Goal: Task Accomplishment & Management: Manage account settings

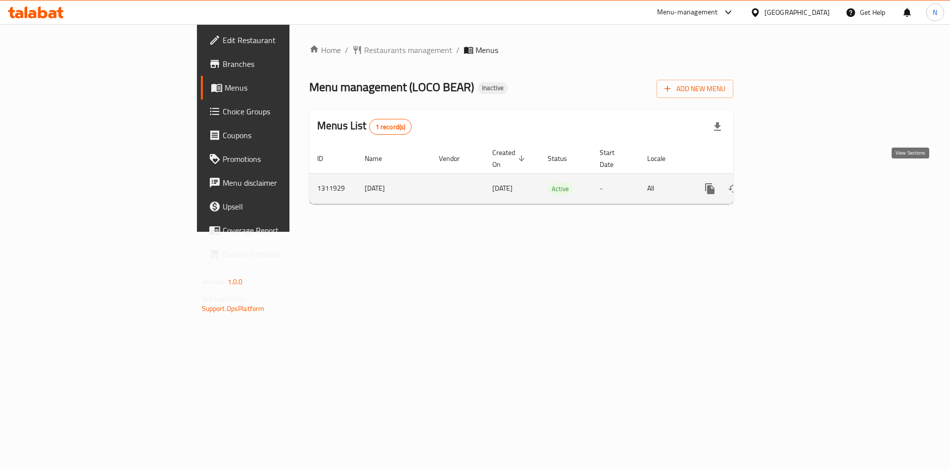
click at [786, 184] on icon "enhanced table" at bounding box center [781, 188] width 9 height 9
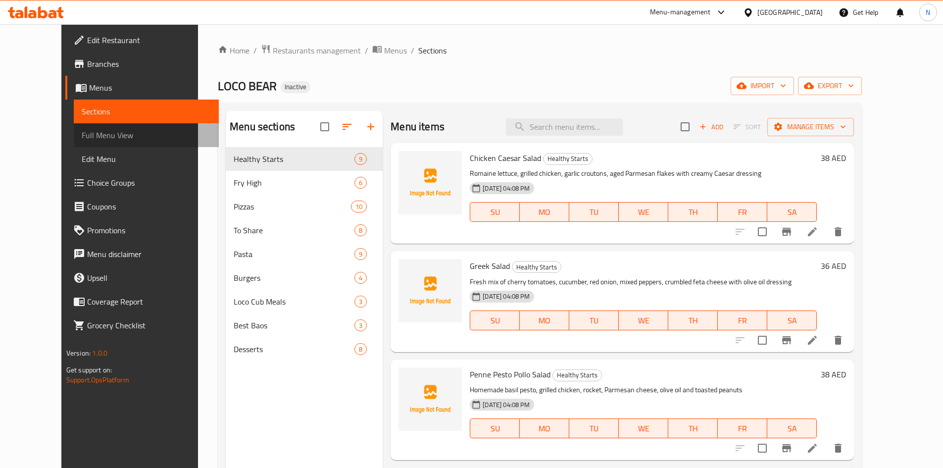
click at [94, 139] on span "Full Menu View" at bounding box center [146, 135] width 129 height 12
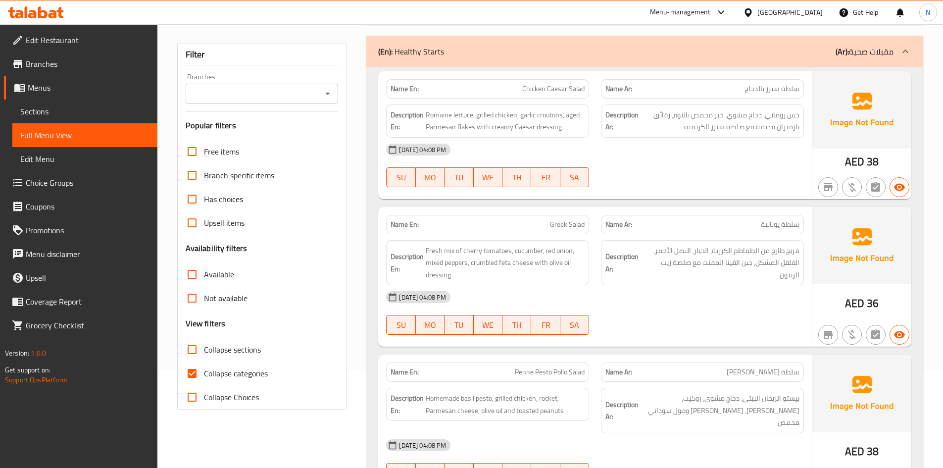
scroll to position [149, 0]
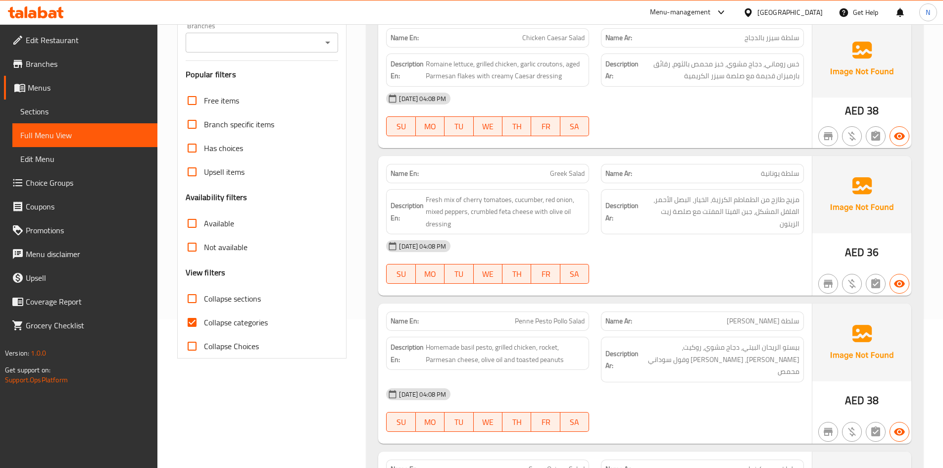
click at [220, 319] on span "Collapse categories" at bounding box center [236, 322] width 64 height 12
click at [204, 319] on input "Collapse categories" at bounding box center [192, 322] width 24 height 24
checkbox input "false"
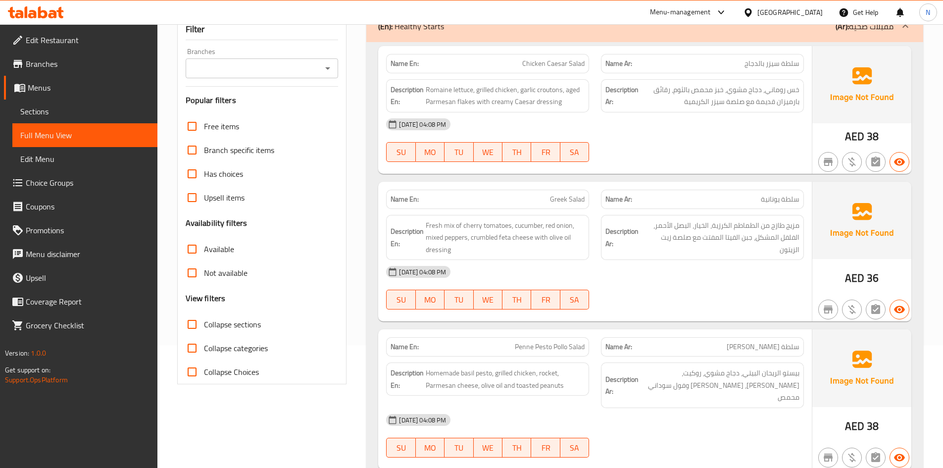
scroll to position [99, 0]
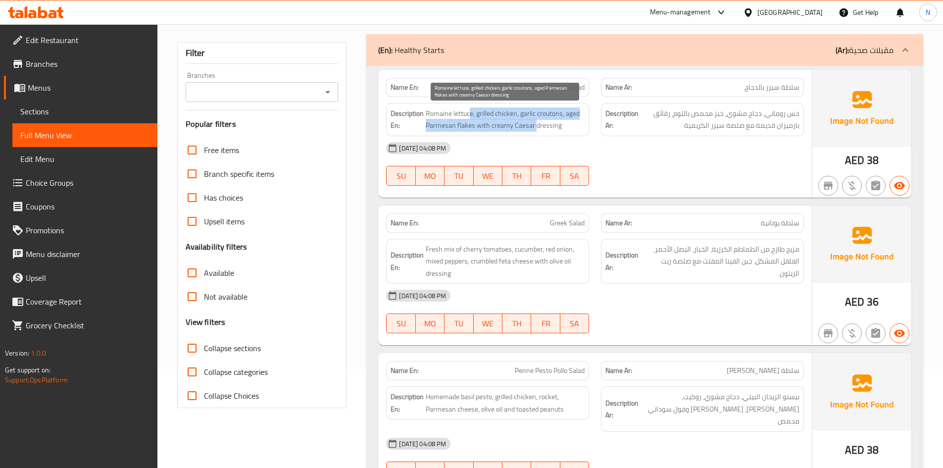
drag, startPoint x: 483, startPoint y: 111, endPoint x: 536, endPoint y: 128, distance: 55.6
click at [536, 128] on span "Romaine lettuce, grilled chicken, garlic croutons, aged Parmesan flakes with cr…" at bounding box center [505, 119] width 159 height 24
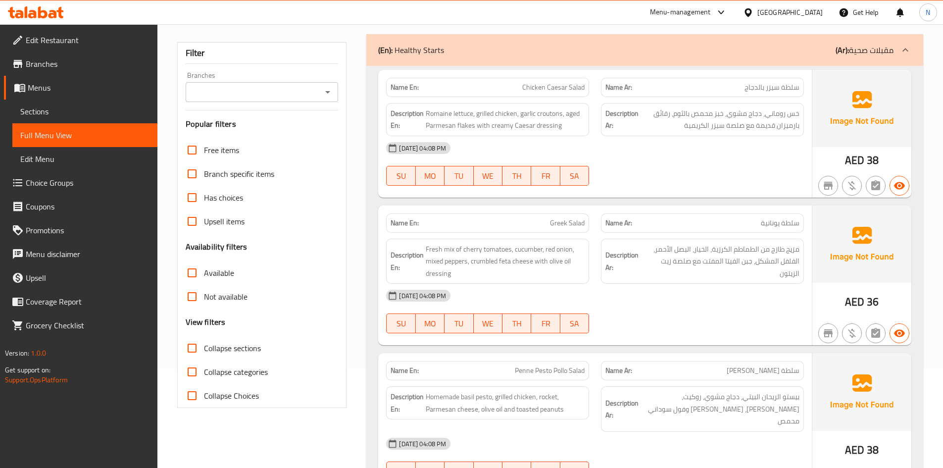
scroll to position [248, 0]
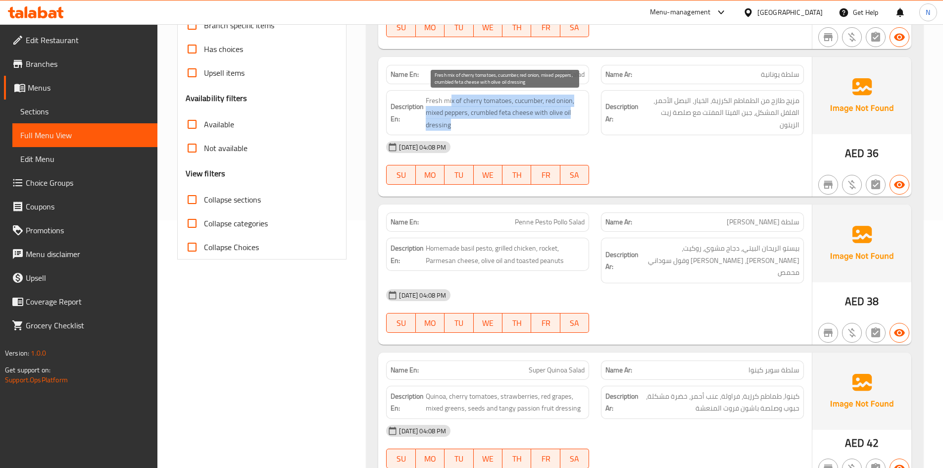
drag, startPoint x: 451, startPoint y: 98, endPoint x: 531, endPoint y: 124, distance: 84.2
click at [531, 124] on span "Fresh mix of cherry tomatoes, cucumber, red onion, mixed peppers, crumbled feta…" at bounding box center [505, 113] width 159 height 37
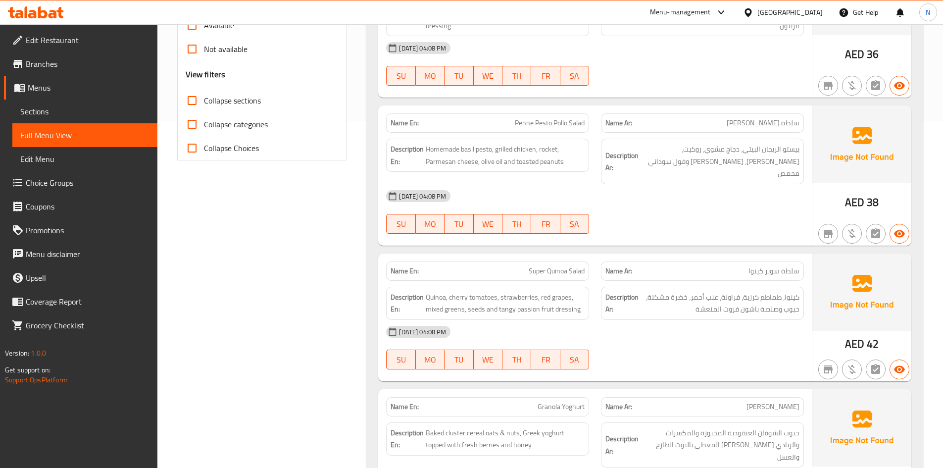
scroll to position [396, 0]
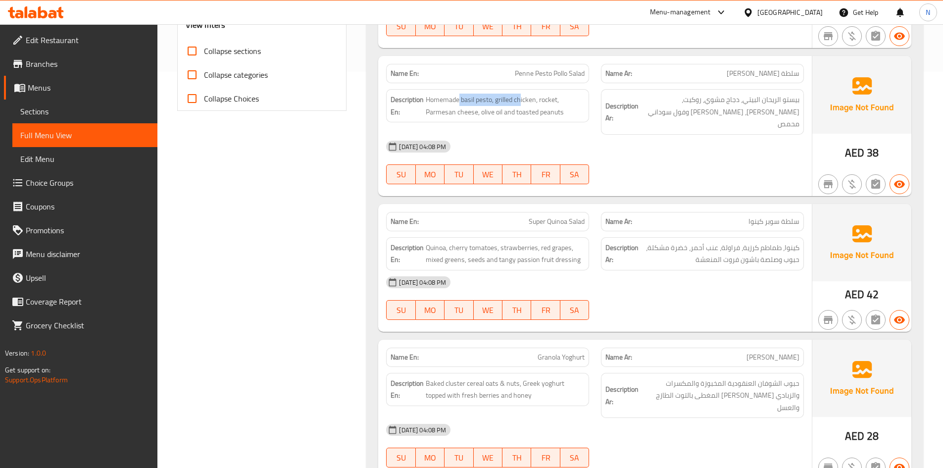
drag, startPoint x: 460, startPoint y: 100, endPoint x: 520, endPoint y: 91, distance: 61.0
click at [520, 91] on div "Description En: Homemade basil pesto, grilled chicken, rocket, Parmesan cheese,…" at bounding box center [487, 105] width 203 height 33
click at [520, 105] on span "Homemade basil pesto, grilled chicken, rocket, Parmesan cheese, olive oil and t…" at bounding box center [505, 106] width 159 height 24
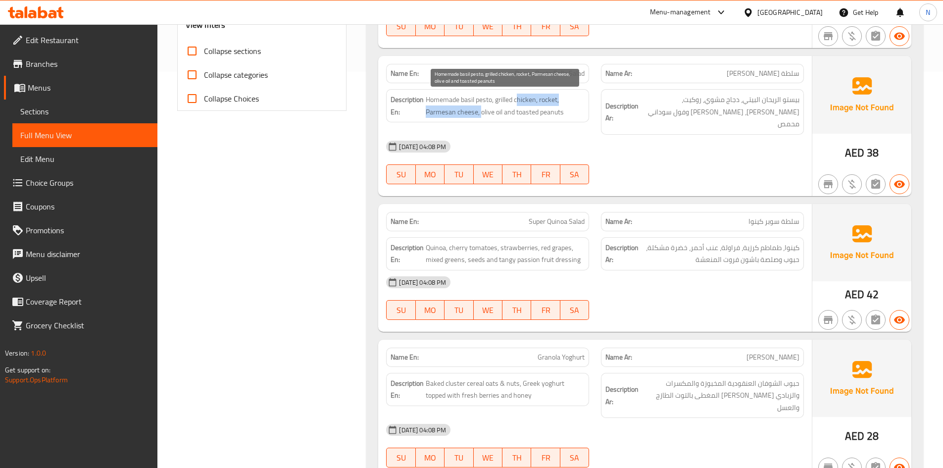
drag, startPoint x: 517, startPoint y: 101, endPoint x: 481, endPoint y: 109, distance: 37.0
click at [481, 109] on span "Homemade basil pesto, grilled chicken, rocket, Parmesan cheese, olive oil and t…" at bounding box center [505, 106] width 159 height 24
click at [552, 99] on span "Homemade basil pesto, grilled chicken, rocket, Parmesan cheese, olive oil and t…" at bounding box center [505, 106] width 159 height 24
drag, startPoint x: 447, startPoint y: 113, endPoint x: 513, endPoint y: 115, distance: 66.8
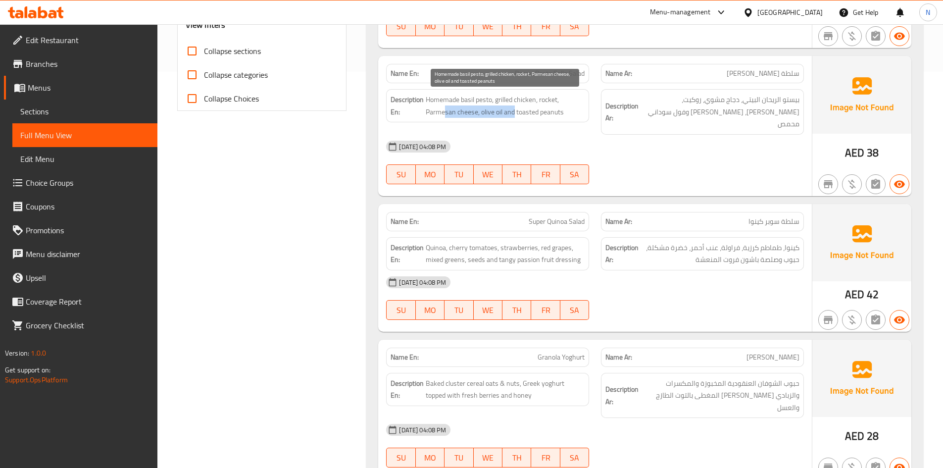
click at [513, 115] on span "Homemade basil pesto, grilled chicken, rocket, Parmesan cheese, olive oil and t…" at bounding box center [505, 106] width 159 height 24
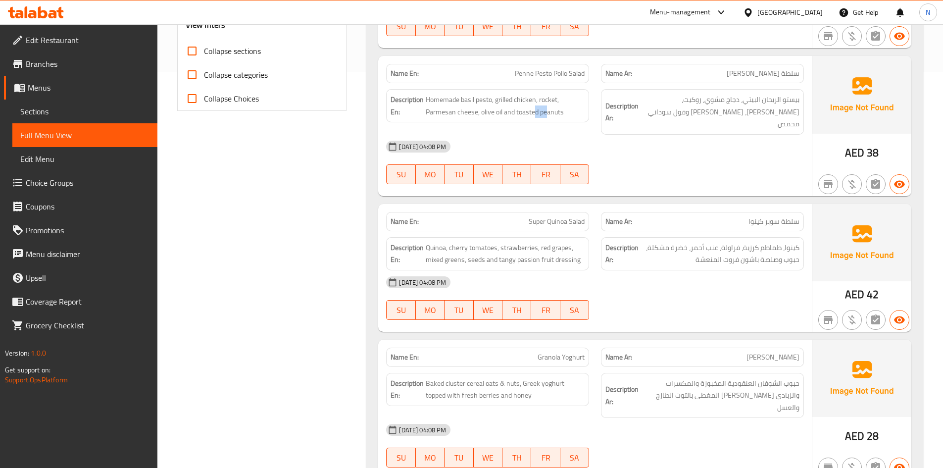
drag, startPoint x: 549, startPoint y: 116, endPoint x: 535, endPoint y: 121, distance: 14.7
click at [535, 121] on div "Description En: Homemade basil pesto, grilled chicken, rocket, Parmesan cheese,…" at bounding box center [487, 105] width 203 height 33
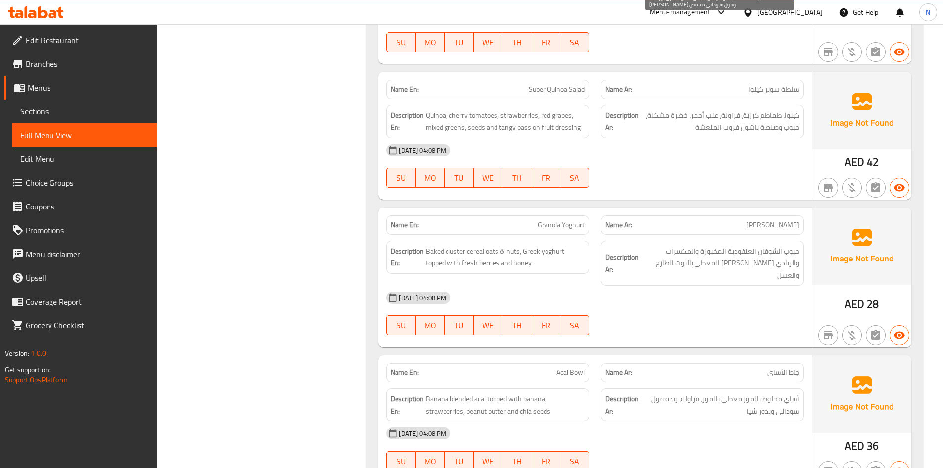
scroll to position [545, 0]
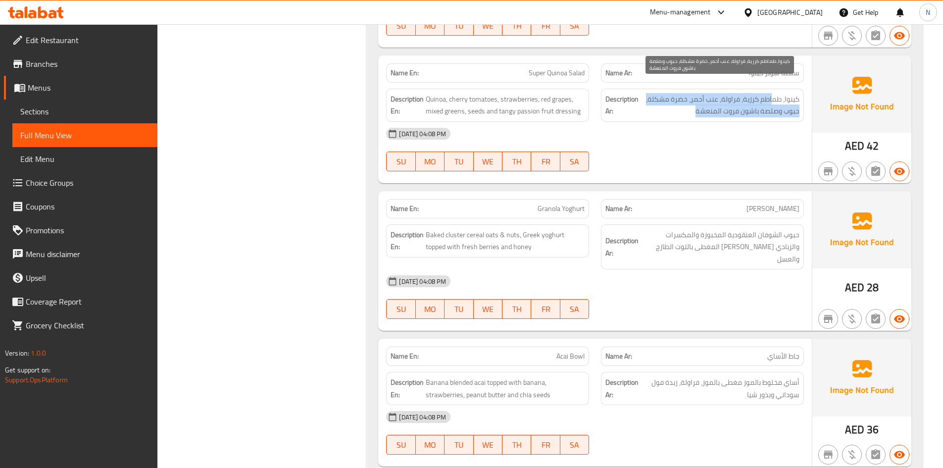
drag, startPoint x: 772, startPoint y: 84, endPoint x: 687, endPoint y: 96, distance: 86.0
click at [687, 96] on span "كينوا، طماطم كرزية، فراولة، عنب أحمر، خضرة مشكلة، حبوب وصلصة باشون فروت المنعشة" at bounding box center [720, 105] width 159 height 24
click at [688, 95] on span "كينوا، طماطم كرزية، فراولة، عنب أحمر، خضرة مشكلة، حبوب وصلصة باشون فروت المنعشة" at bounding box center [720, 105] width 159 height 24
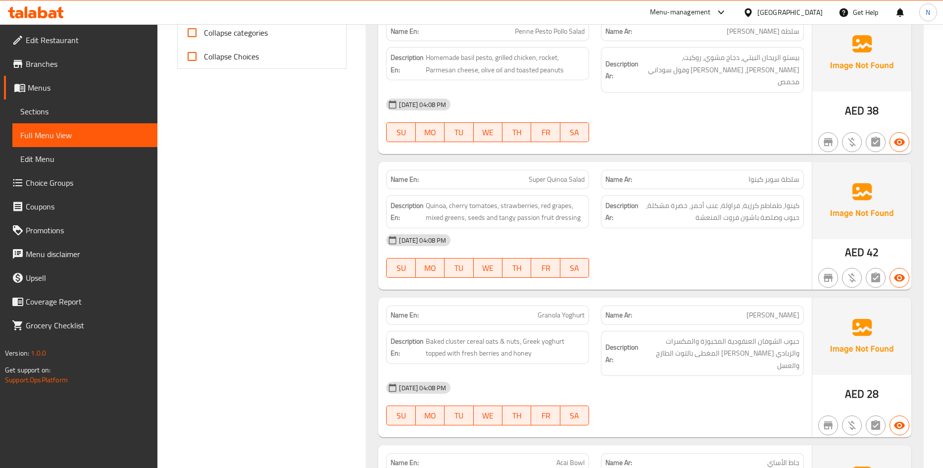
scroll to position [502, 0]
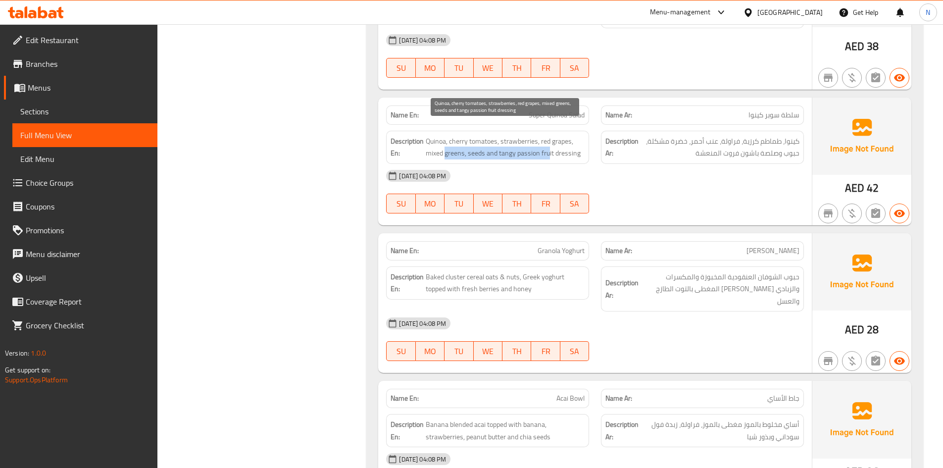
drag, startPoint x: 447, startPoint y: 144, endPoint x: 548, endPoint y: 137, distance: 101.8
click at [548, 137] on span "Quinoa, cherry tomatoes, strawberries, red grapes, mixed greens, seeds and tang…" at bounding box center [505, 147] width 159 height 24
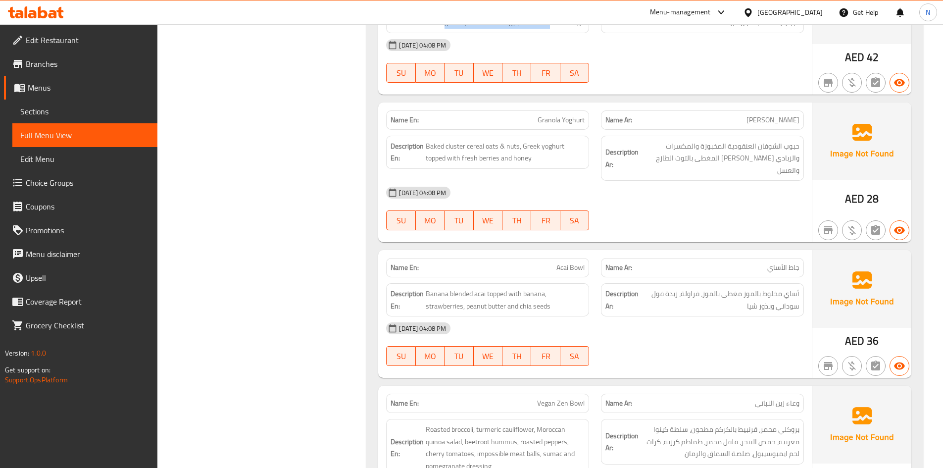
scroll to position [651, 0]
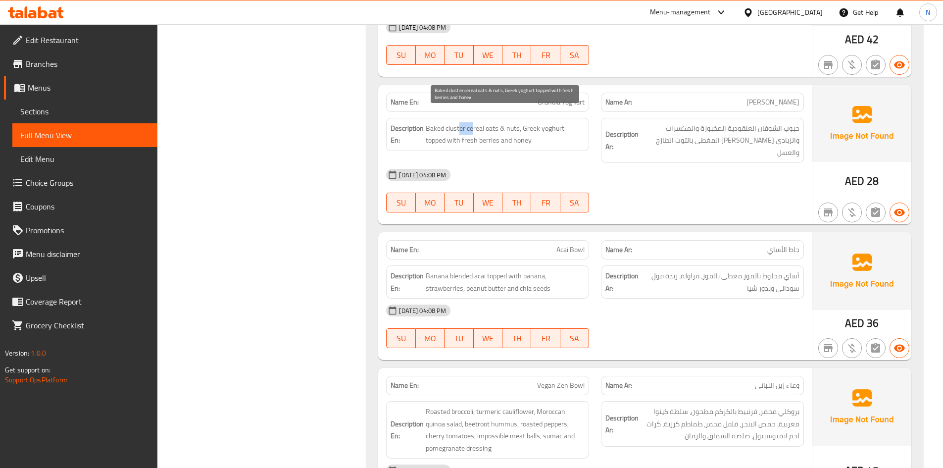
drag, startPoint x: 473, startPoint y: 119, endPoint x: 459, endPoint y: 119, distance: 13.9
click at [459, 122] on span "Baked cluster cereal oats & nuts, Greek yoghurt topped with fresh berries and h…" at bounding box center [505, 134] width 159 height 24
click at [455, 122] on span "Baked cluster cereal oats & nuts, Greek yoghurt topped with fresh berries and h…" at bounding box center [505, 134] width 159 height 24
copy span "cluster"
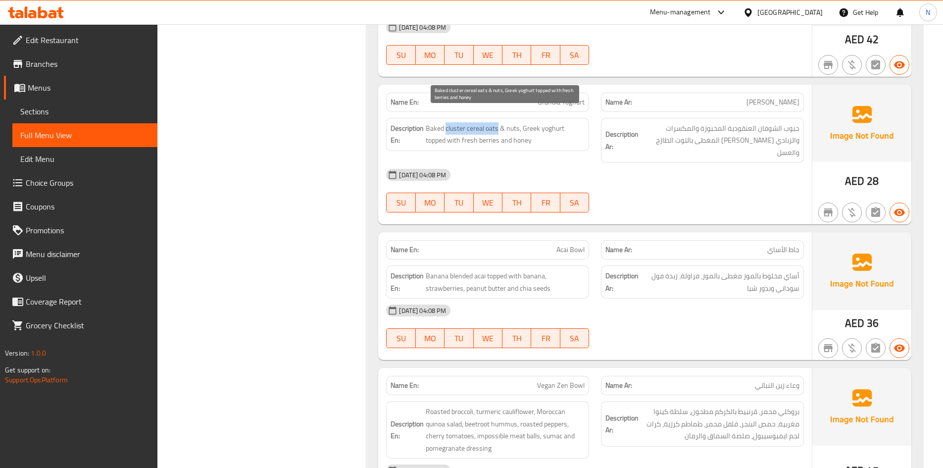
drag, startPoint x: 498, startPoint y: 116, endPoint x: 446, endPoint y: 110, distance: 51.8
click at [446, 122] on span "Baked cluster cereal oats & nuts, Greek yoghurt topped with fresh berries and h…" at bounding box center [505, 134] width 159 height 24
copy span "cluster cereal oats"
click at [473, 122] on span "Baked cluster cereal oats & nuts, Greek yoghurt topped with fresh berries and h…" at bounding box center [505, 134] width 159 height 24
click at [456, 122] on span "Baked cluster cereal oats & nuts, Greek yoghurt topped with fresh berries and h…" at bounding box center [505, 134] width 159 height 24
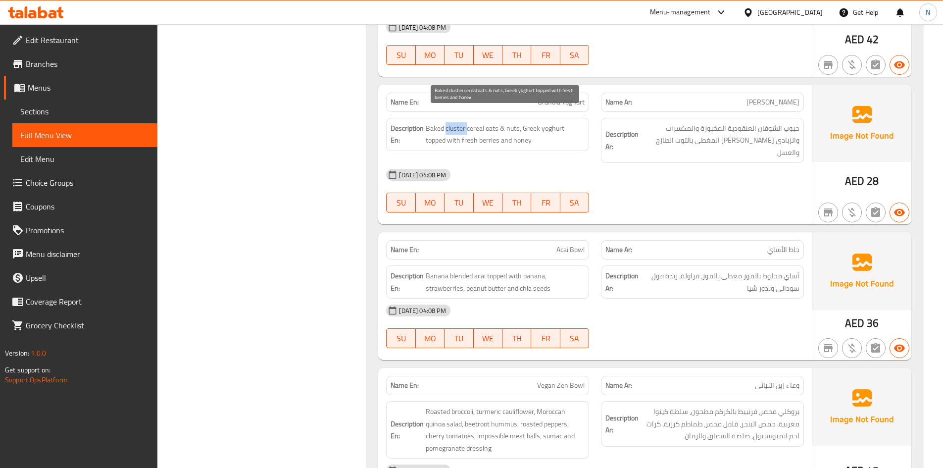
click at [456, 122] on span "Baked cluster cereal oats & nuts, Greek yoghurt topped with fresh berries and h…" at bounding box center [505, 134] width 159 height 24
copy span "cluster"
drag, startPoint x: 512, startPoint y: 113, endPoint x: 510, endPoint y: 128, distance: 15.0
click at [510, 128] on span "Baked cluster cereal oats & nuts, Greek yoghurt topped with fresh berries and h…" at bounding box center [505, 134] width 159 height 24
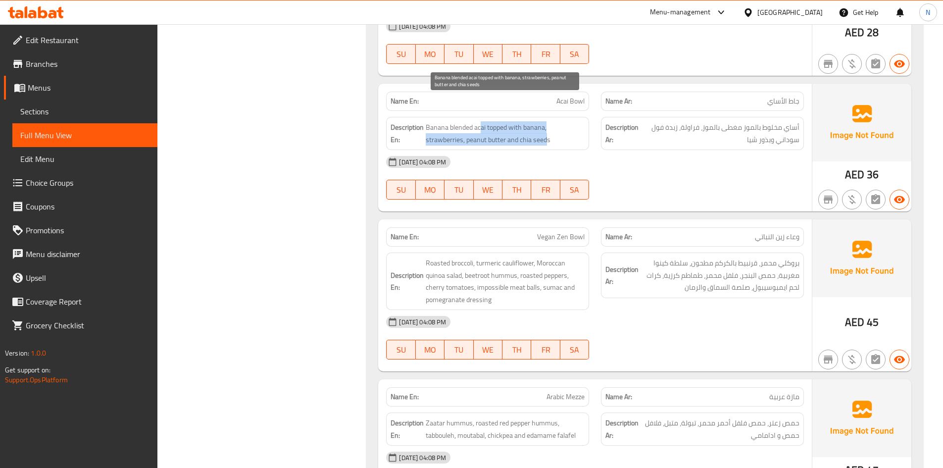
drag, startPoint x: 481, startPoint y: 101, endPoint x: 547, endPoint y: 114, distance: 66.6
click at [547, 121] on span "Banana blended acai topped with banana, strawberries, peanut butter and chia se…" at bounding box center [505, 133] width 159 height 24
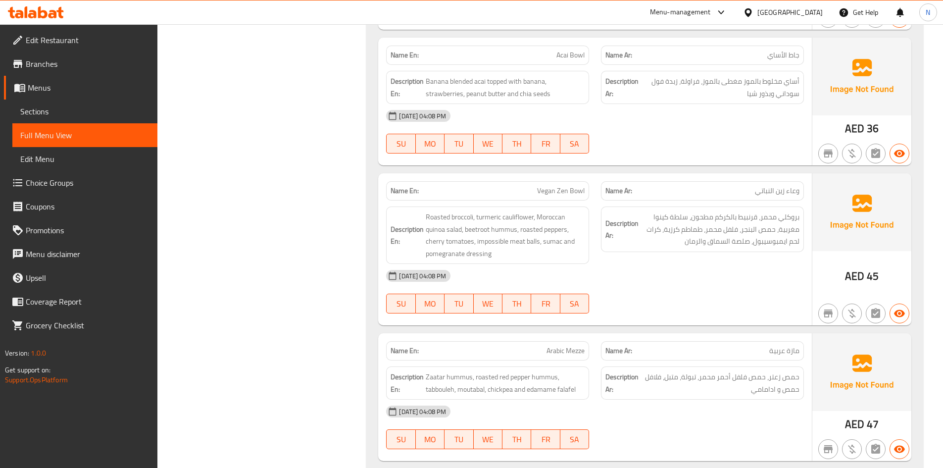
scroll to position [899, 0]
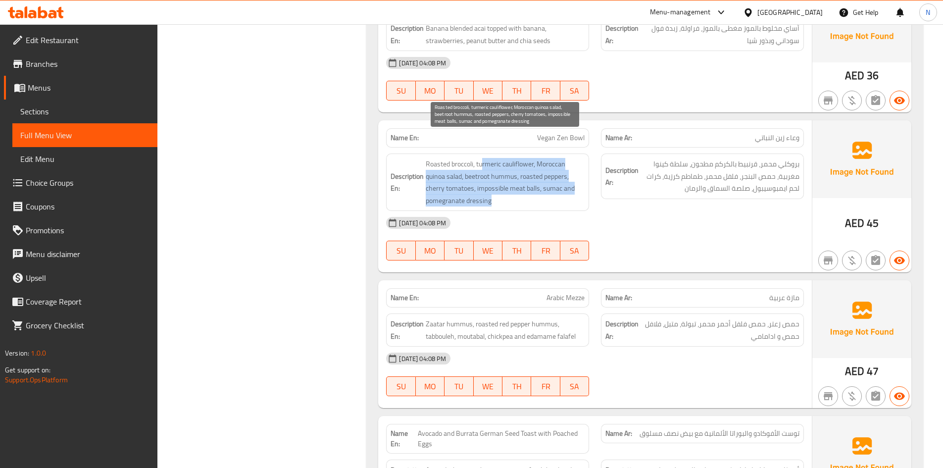
drag, startPoint x: 482, startPoint y: 141, endPoint x: 522, endPoint y: 180, distance: 56.7
click at [522, 180] on span "Roasted broccoli, turmeric cauliflower, Moroccan quinoa salad, beetroot hummus,…" at bounding box center [505, 182] width 159 height 49
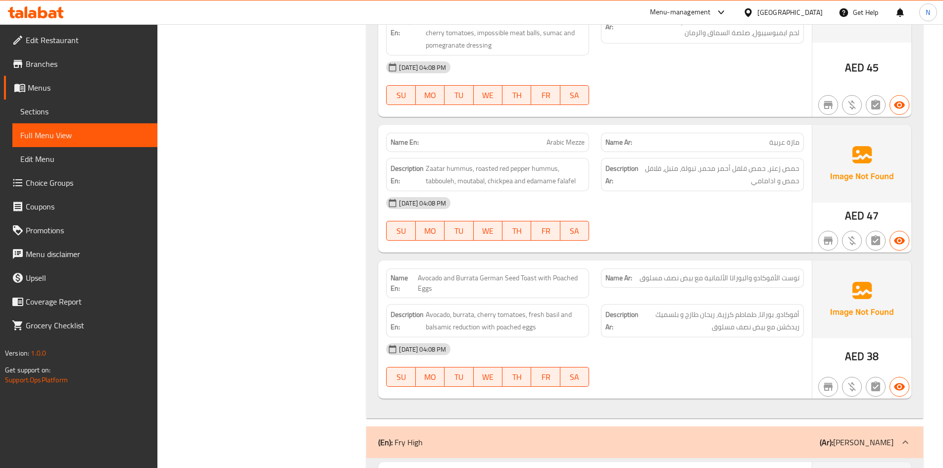
scroll to position [1097, 0]
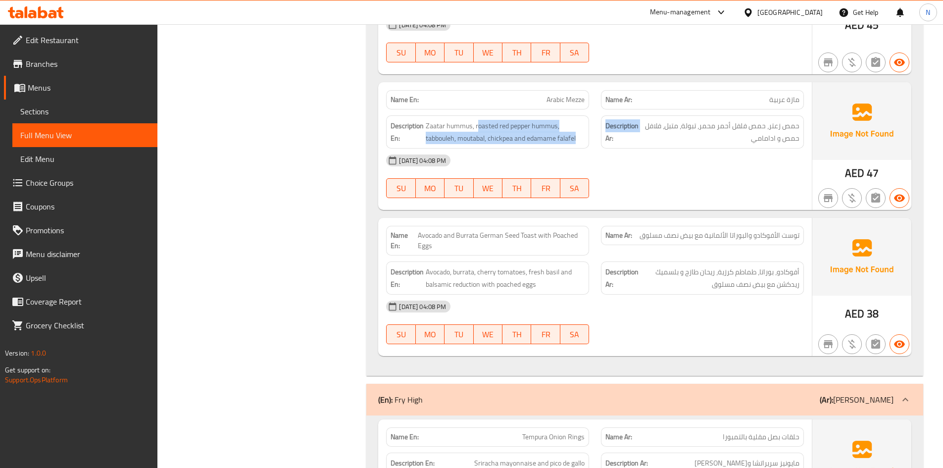
drag, startPoint x: 479, startPoint y: 104, endPoint x: 597, endPoint y: 108, distance: 117.9
click at [597, 109] on div "Description En: Zaatar hummus, roasted red pepper hummus, tabbouleh, moutabal, …" at bounding box center [595, 131] width 430 height 45
click at [494, 120] on span "Zaatar hummus, roasted red pepper hummus, tabbouleh, moutabal, chickpea and eda…" at bounding box center [505, 132] width 159 height 24
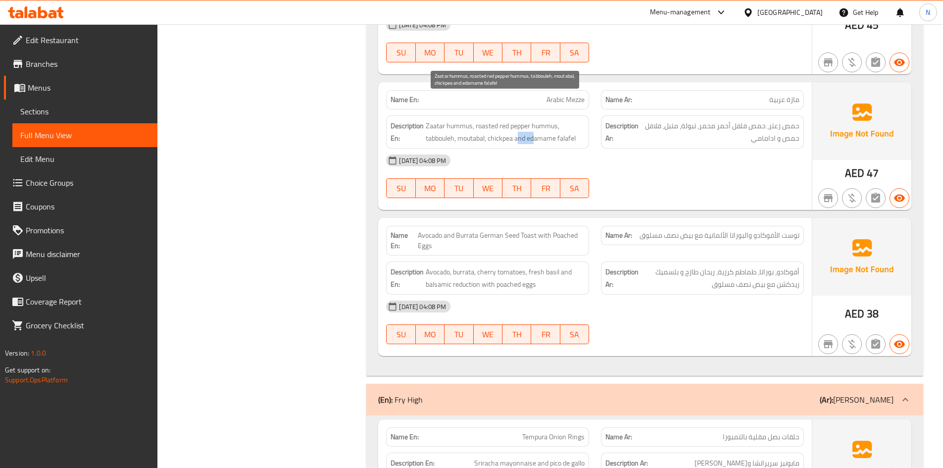
drag, startPoint x: 534, startPoint y: 112, endPoint x: 520, endPoint y: 112, distance: 13.9
click at [520, 120] on span "Zaatar hummus, roasted red pepper hummus, tabbouleh, moutabal, chickpea and eda…" at bounding box center [505, 132] width 159 height 24
click at [550, 149] on div "[DATE] 04:08 PM" at bounding box center [595, 161] width 430 height 24
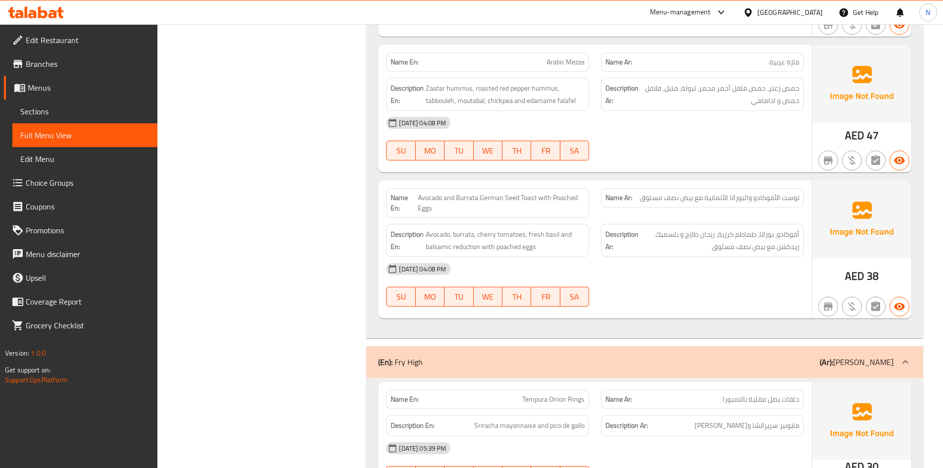
scroll to position [1139, 0]
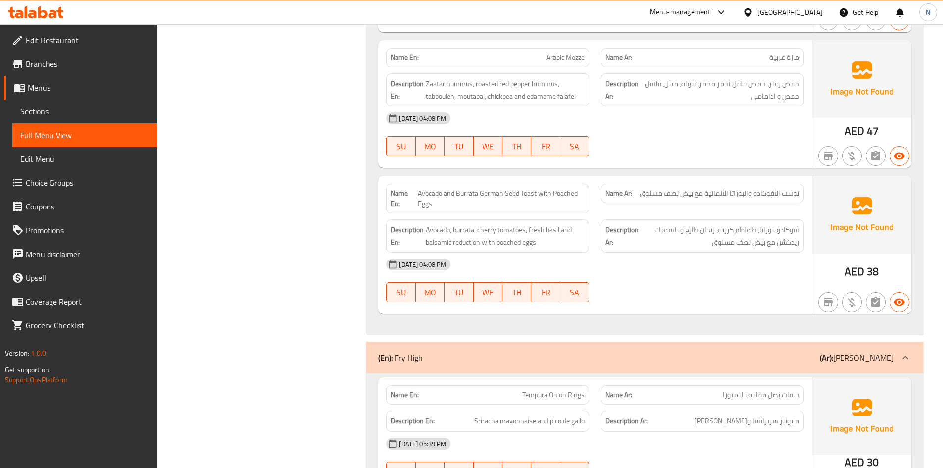
click at [434, 188] on span "Avocado and Burrata German Seed Toast with Poached Eggs" at bounding box center [501, 198] width 167 height 21
drag, startPoint x: 450, startPoint y: 167, endPoint x: 526, endPoint y: 177, distance: 76.9
click at [526, 188] on span "Avocado and Burrata German Seed Toast with Poached Eggs" at bounding box center [501, 198] width 167 height 21
click at [515, 188] on span "Avocado and Burrata German Seed Toast with Poached Eggs" at bounding box center [501, 198] width 167 height 21
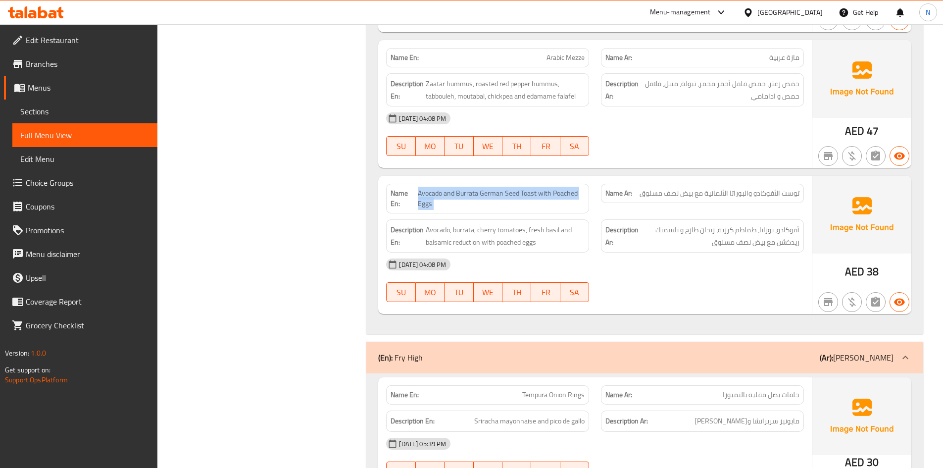
click at [515, 188] on span "Avocado and Burrata German Seed Toast with Poached Eggs" at bounding box center [501, 198] width 167 height 21
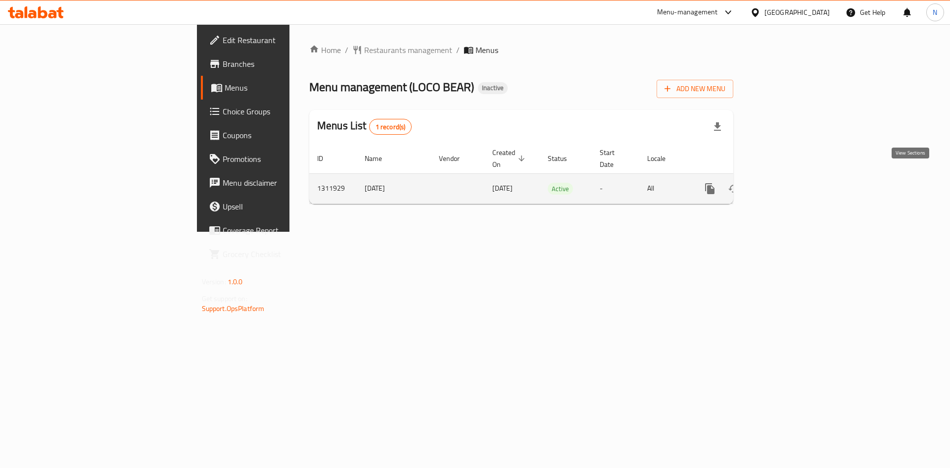
click at [788, 183] on icon "enhanced table" at bounding box center [782, 189] width 12 height 12
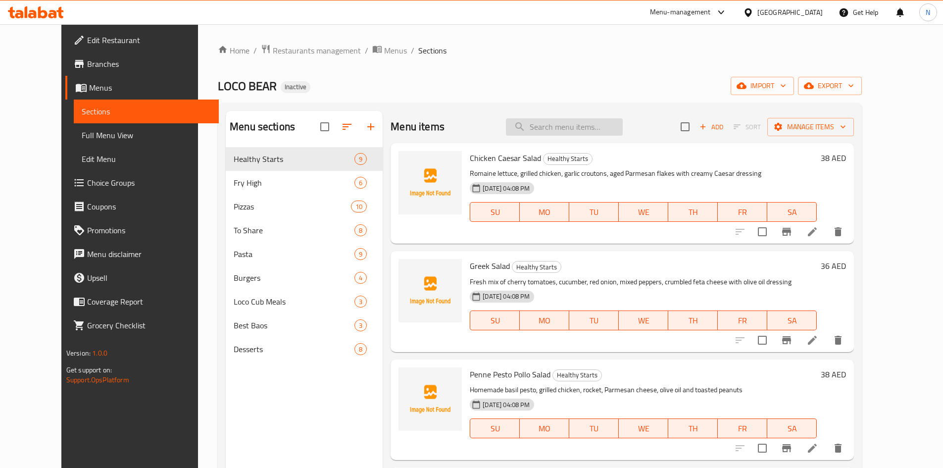
click at [572, 131] on input "search" at bounding box center [564, 126] width 117 height 17
paste input "oats"
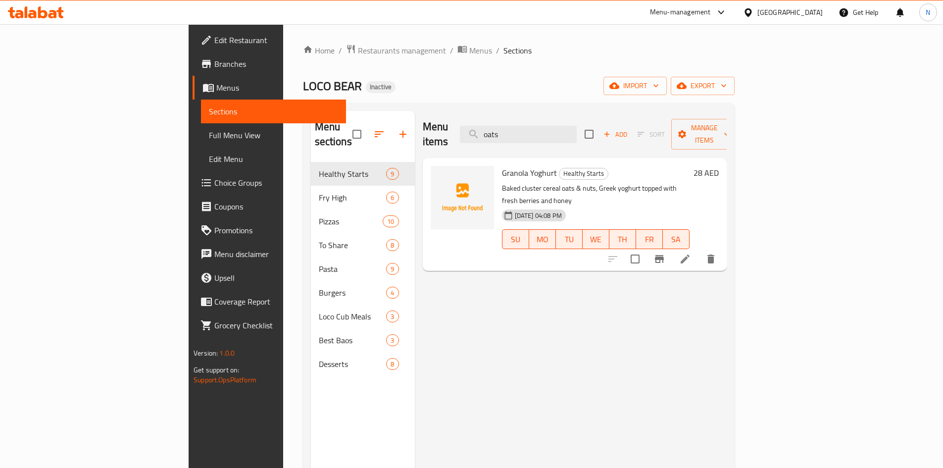
type input "oats"
click at [699, 250] on li at bounding box center [685, 259] width 28 height 18
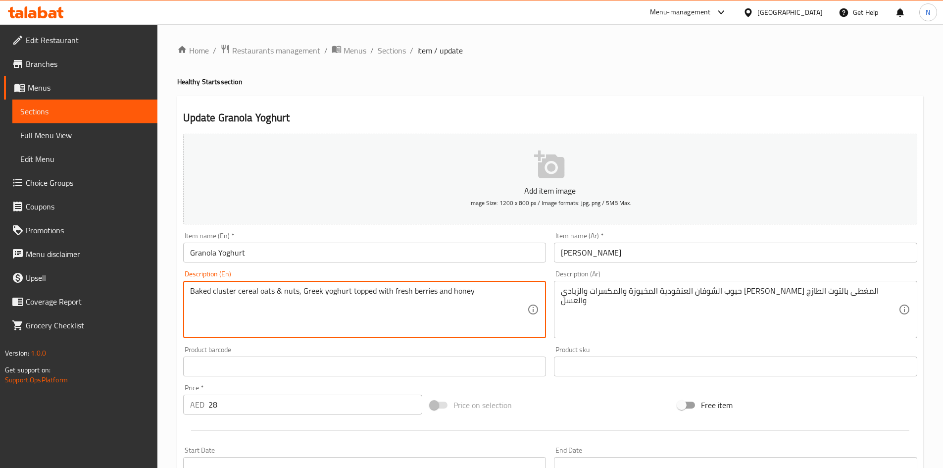
drag, startPoint x: 271, startPoint y: 294, endPoint x: 233, endPoint y: 295, distance: 38.6
click at [245, 295] on textarea "Baked cluster cereal oats & nuts, Greek yoghurt topped with fresh berries and h…" at bounding box center [359, 309] width 338 height 47
click at [132, 108] on span "Sections" at bounding box center [84, 111] width 129 height 12
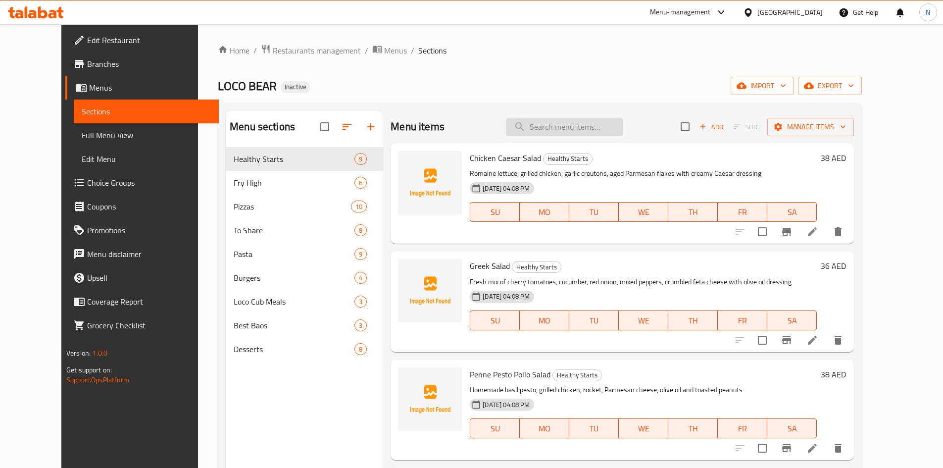
click at [566, 132] on input "search" at bounding box center [564, 126] width 117 height 17
paste input "Avocado and Burrata German Seed Toast with Poached Eggs"
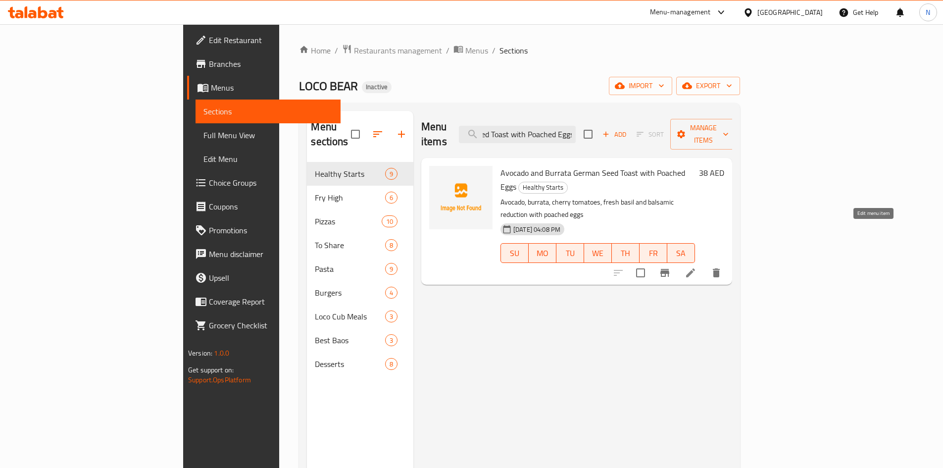
type input "Avocado and Burrata German Seed Toast with Poached Eggs"
click at [697, 267] on icon at bounding box center [691, 273] width 12 height 12
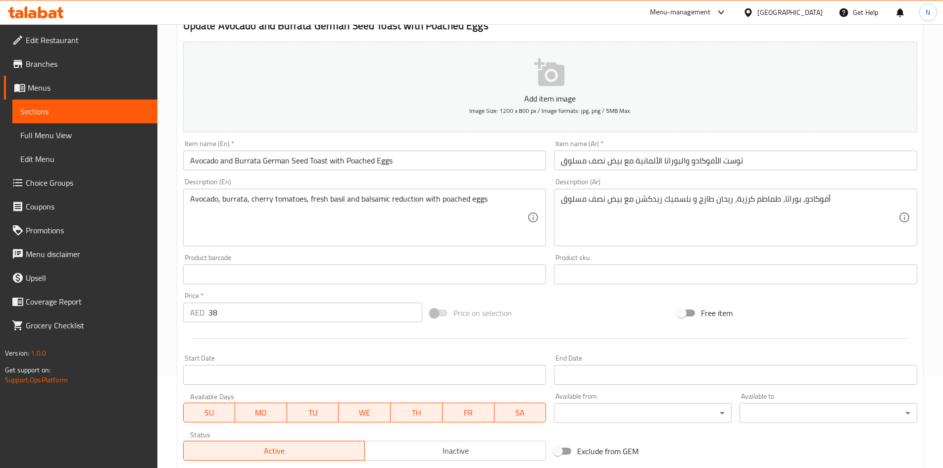
scroll to position [99, 0]
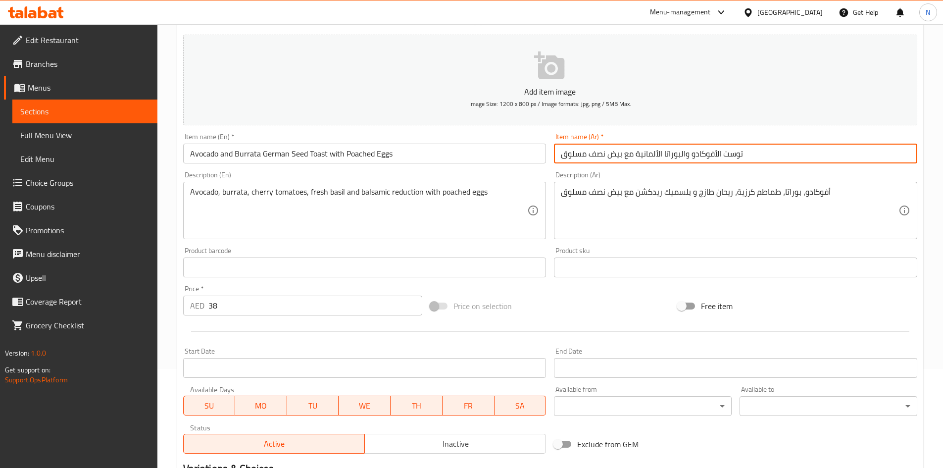
click at [722, 154] on input "توست الأفوكادو والبوراتا الألمانية مع بيض نصف مسلوق" at bounding box center [735, 154] width 363 height 20
type input "توست بذور الأفوكادو والبوراتا الألمانية مع بيض نصف مسلوق"
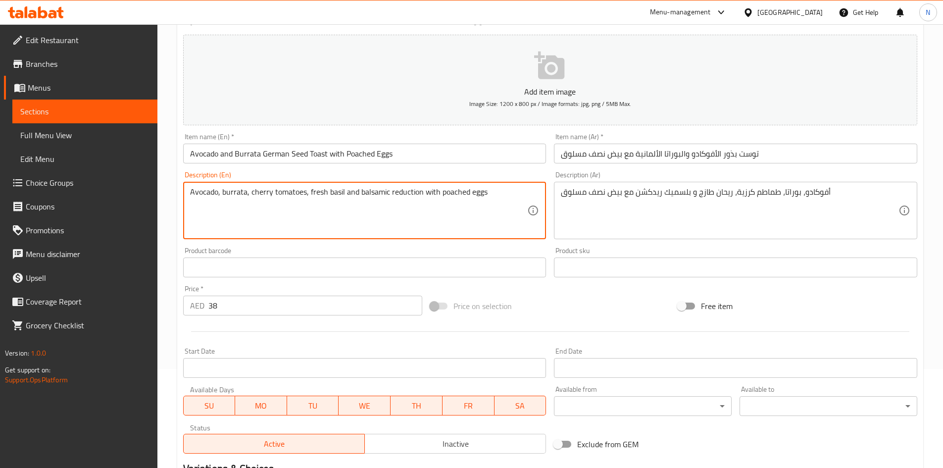
drag, startPoint x: 344, startPoint y: 191, endPoint x: 415, endPoint y: 195, distance: 71.9
click at [415, 195] on textarea "Avocado, burrata, cherry tomatoes, fresh basil and balsamic reduction with poac…" at bounding box center [359, 210] width 338 height 47
click at [417, 210] on textarea "Avocado, burrata, cherry tomatoes, fresh basil and balsamic reduction with poac…" at bounding box center [359, 210] width 338 height 47
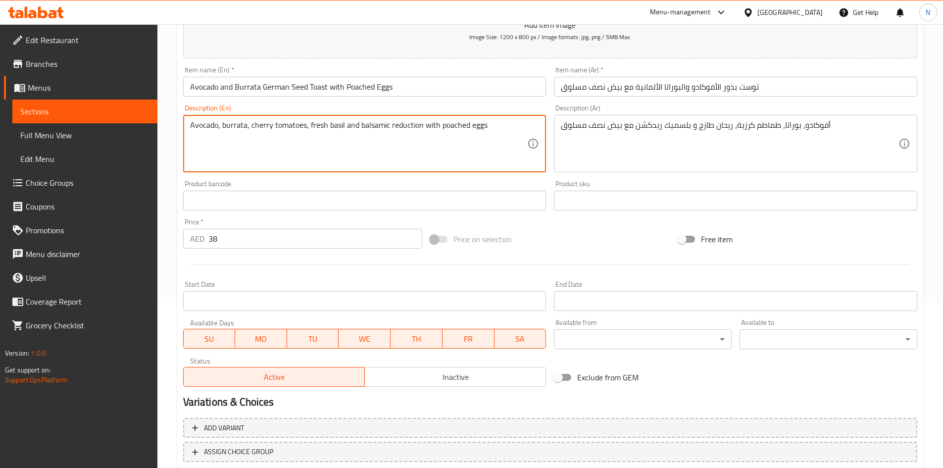
scroll to position [232, 0]
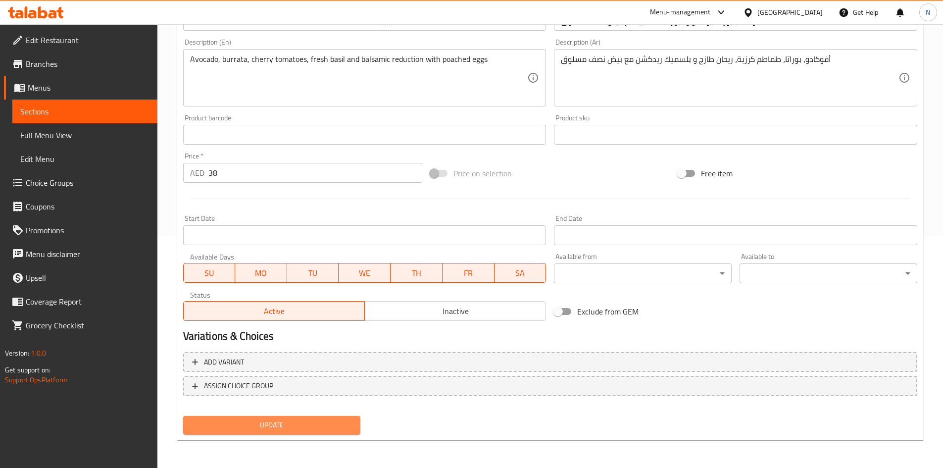
click at [348, 424] on span "Update" at bounding box center [272, 425] width 162 height 12
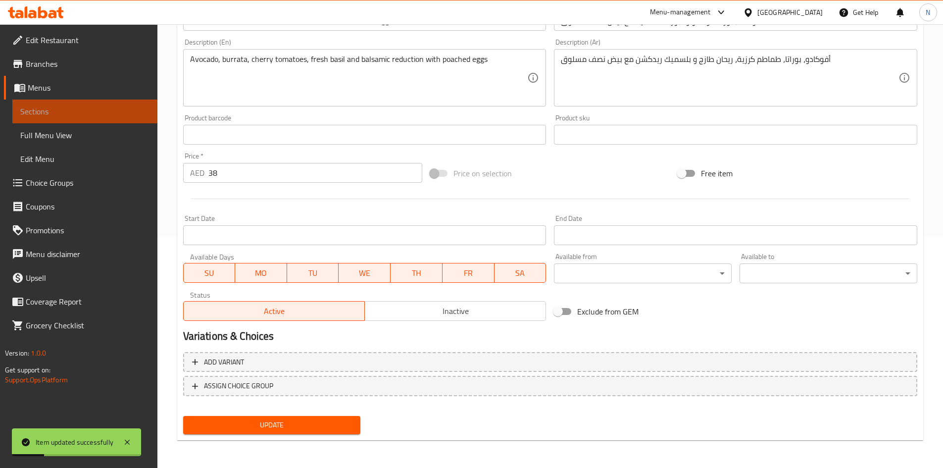
click at [130, 110] on span "Sections" at bounding box center [84, 111] width 129 height 12
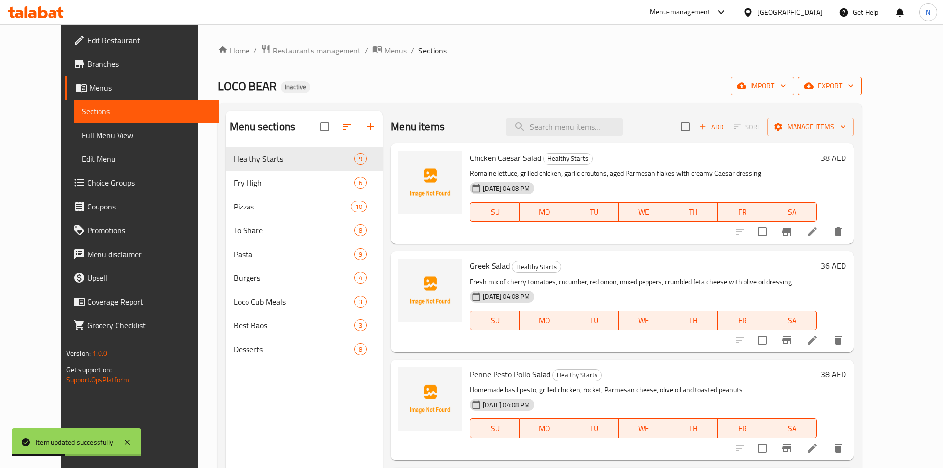
click at [862, 91] on button "export" at bounding box center [830, 86] width 64 height 18
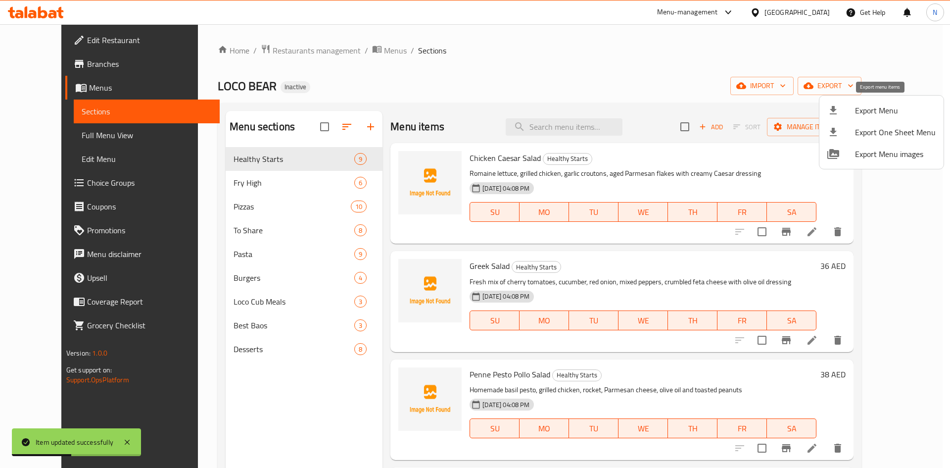
click at [865, 106] on span "Export Menu" at bounding box center [895, 110] width 81 height 12
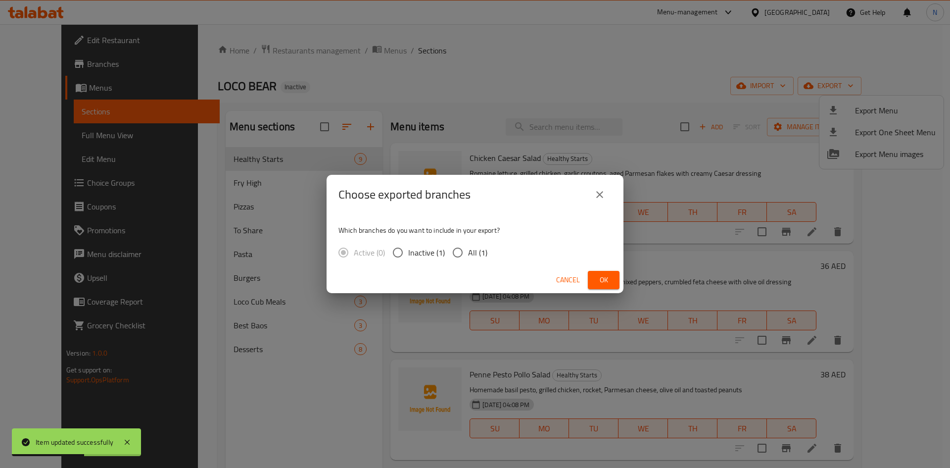
click at [481, 251] on span "All (1)" at bounding box center [477, 253] width 19 height 12
click at [468, 251] on input "All (1)" at bounding box center [458, 252] width 21 height 21
radio input "true"
click at [599, 277] on span "Ok" at bounding box center [604, 280] width 16 height 12
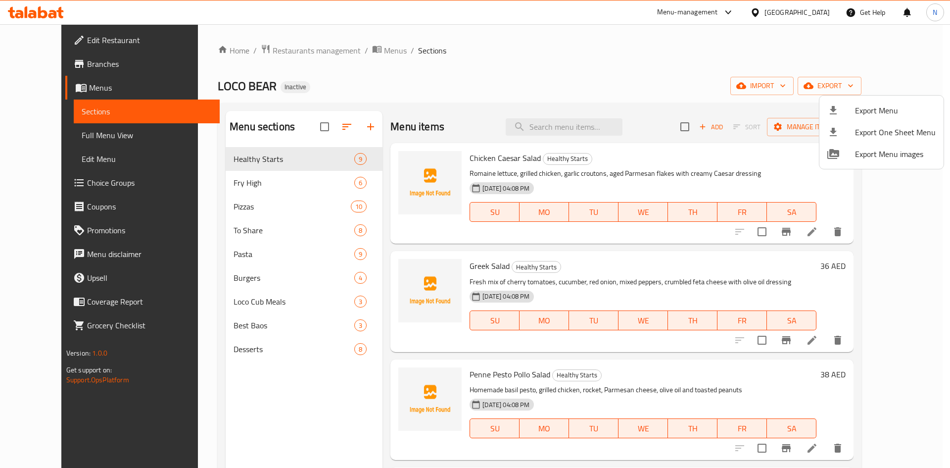
click at [464, 85] on div at bounding box center [475, 234] width 950 height 468
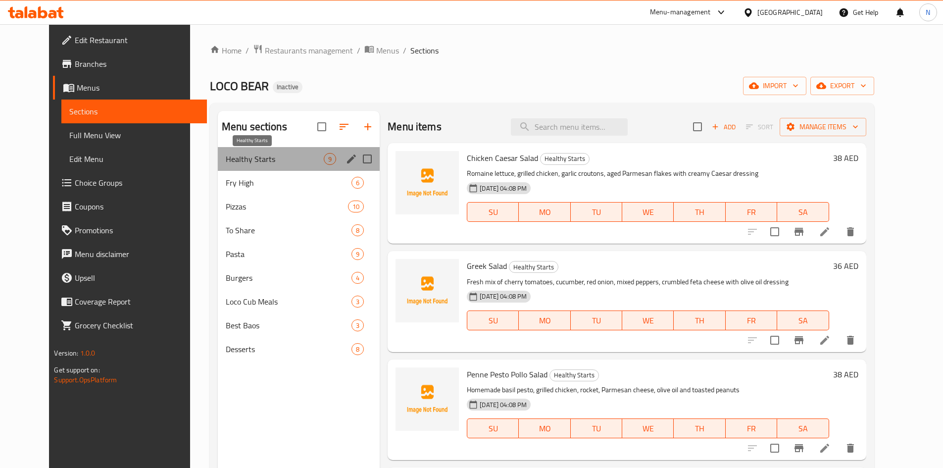
click at [287, 160] on span "Healthy Starts" at bounding box center [275, 159] width 98 height 12
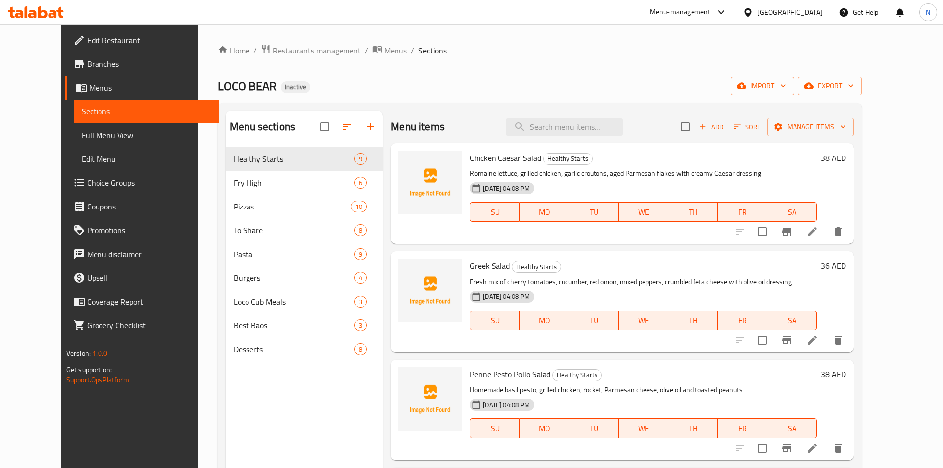
click at [725, 128] on span "Add" at bounding box center [711, 126] width 27 height 11
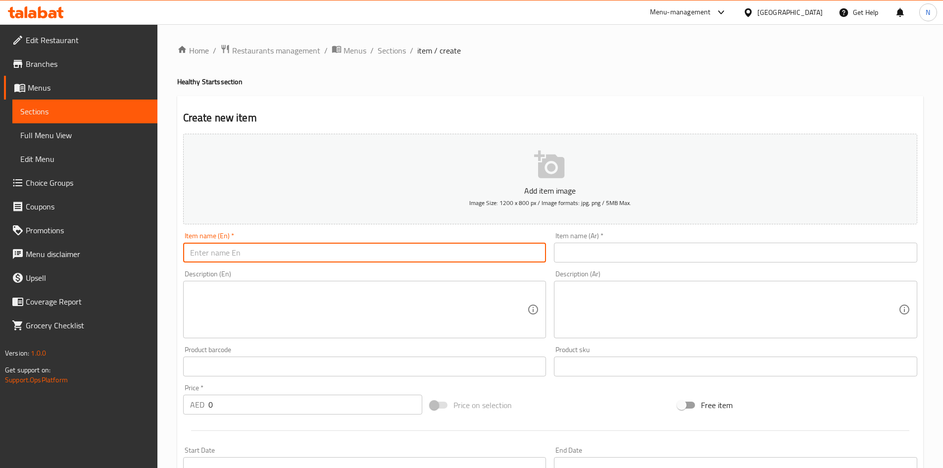
click at [444, 250] on input "text" at bounding box center [364, 253] width 363 height 20
paste input "Watermelon Cucumber & Feta Salad"
type input "Watermelon Cucumber & Feta Salad"
click at [588, 251] on input "text" at bounding box center [735, 253] width 363 height 20
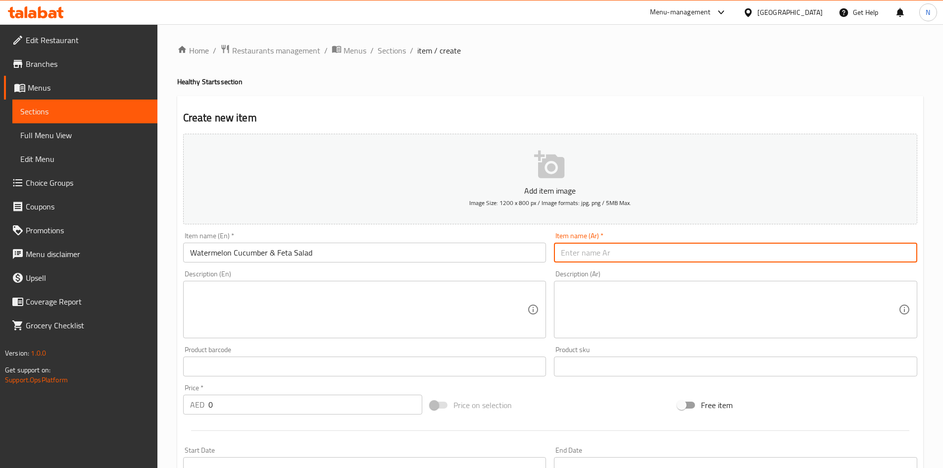
paste input "سلطة البطيخ والخيار والجبن الفيتا"
drag, startPoint x: 599, startPoint y: 255, endPoint x: 578, endPoint y: 254, distance: 20.3
click at [578, 254] on input "سلطة البطيخ والخيار والجبن الفيتا" at bounding box center [735, 253] width 363 height 20
type input "سلطة البطيخ والخيار والفيتا"
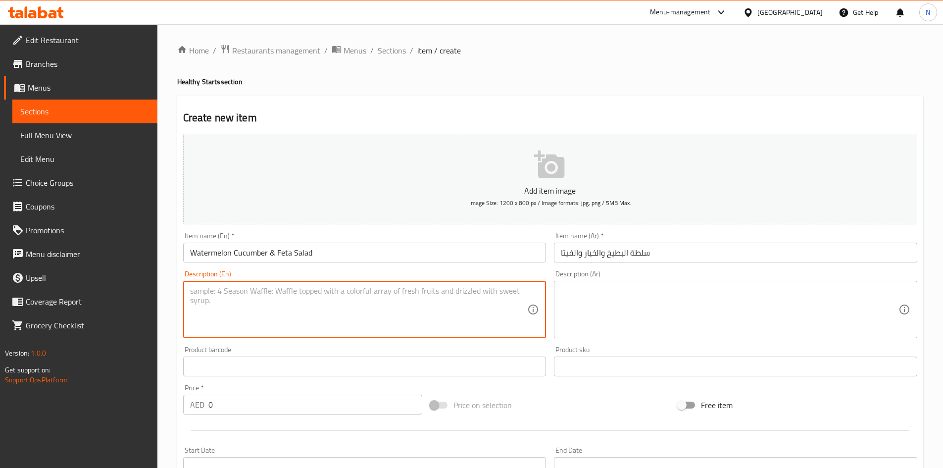
click at [271, 299] on textarea at bounding box center [359, 309] width 338 height 47
paste textarea "Citrus lemon mint dressing with balsamic glaze"
click at [273, 294] on textarea "Served with Citrus lemon mint dressing with balsamic glaze" at bounding box center [359, 309] width 338 height 47
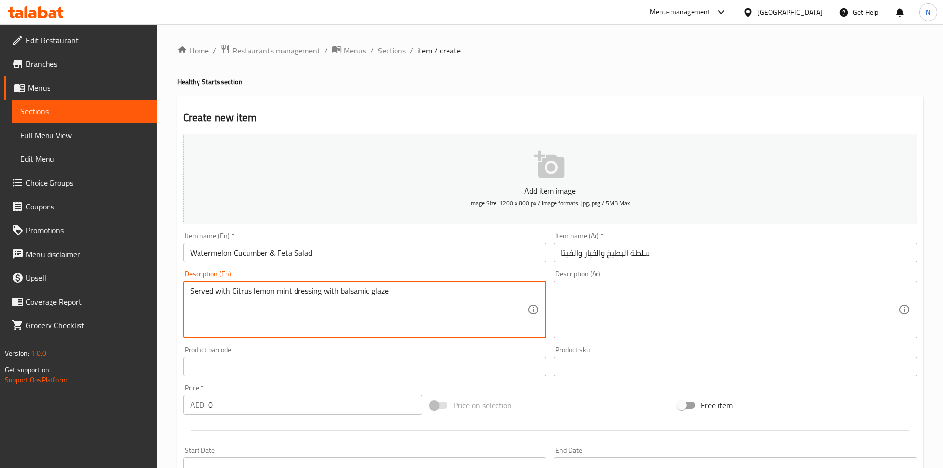
type textarea "Served with Citrus lemon mint dressing with balsamic glaze"
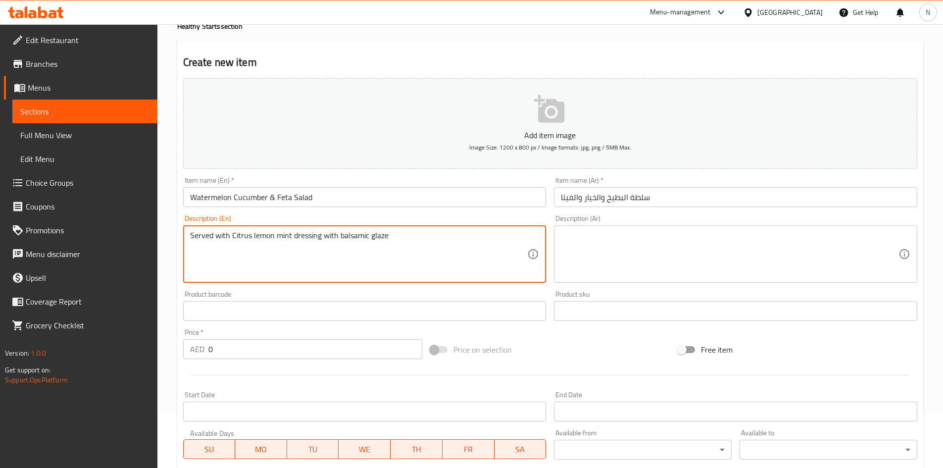
scroll to position [99, 0]
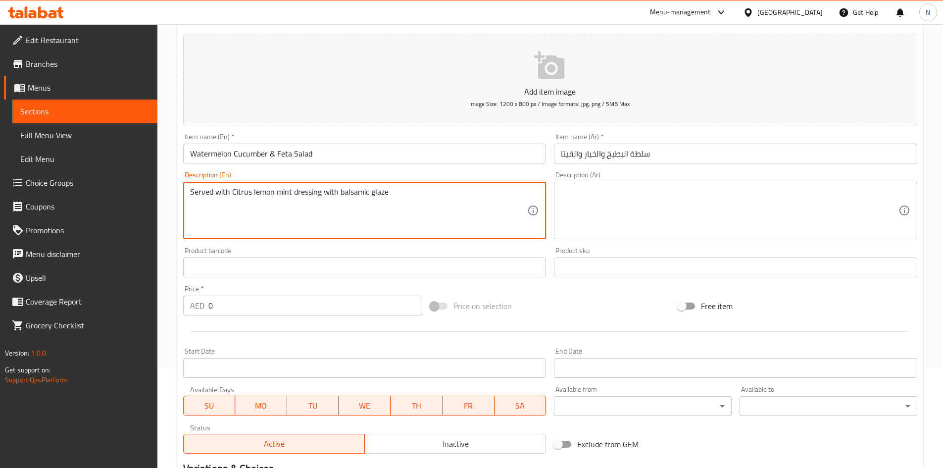
click at [624, 213] on textarea at bounding box center [730, 210] width 338 height 47
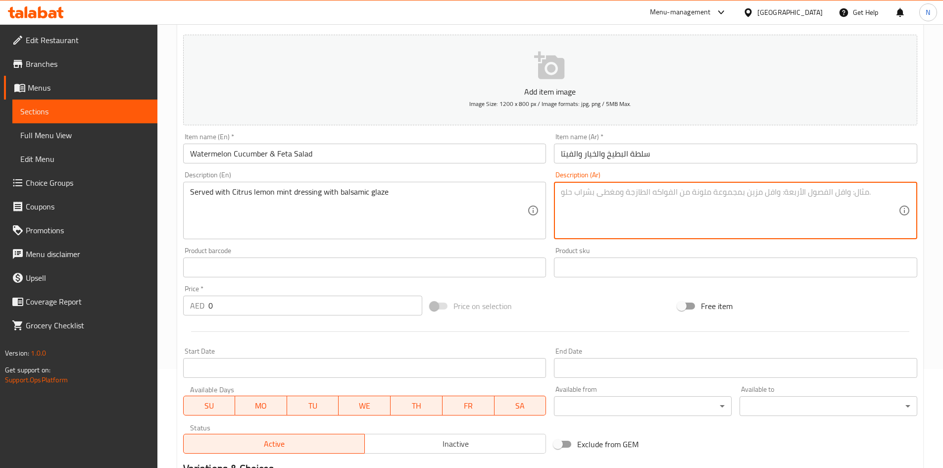
paste textarea "يقدم مع صلصة الليمون والنعناع الحمضية مع صلصة البلسميك"
type textarea "يقدم مع صلصة الليمون والنعناع الحمضية مع صلصة البلسميك"
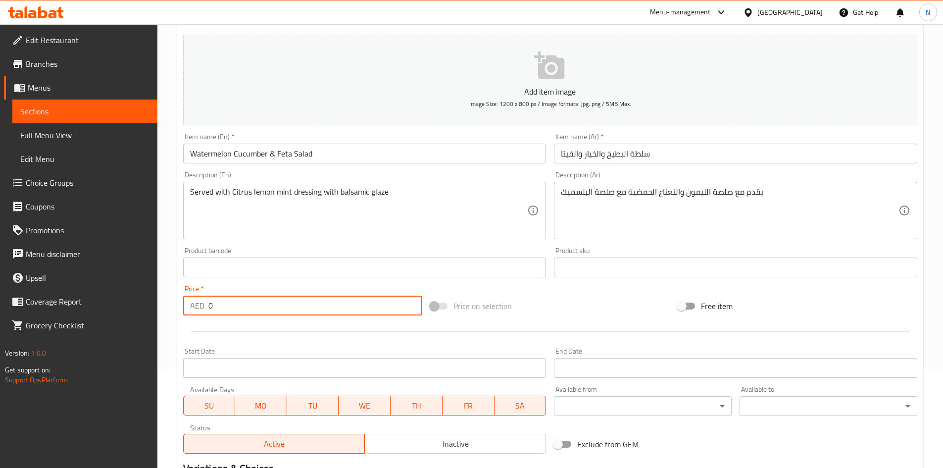
drag, startPoint x: 213, startPoint y: 306, endPoint x: 181, endPoint y: 306, distance: 32.7
click at [181, 306] on div "Price   * AED 0 Price *" at bounding box center [303, 300] width 248 height 38
type input "36"
click at [411, 235] on div "Served with Citrus lemon mint dressing with balsamic glaze Description (En)" at bounding box center [364, 210] width 363 height 57
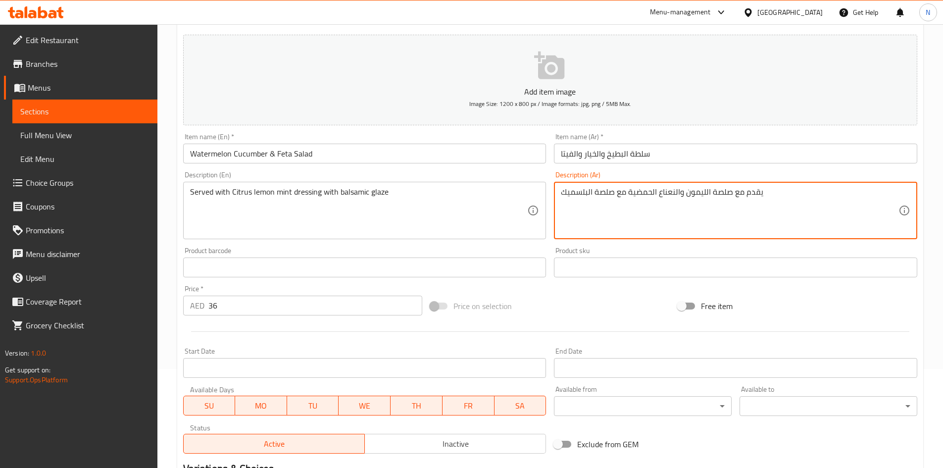
click at [610, 194] on textarea "يقدم مع صلصة الليمون والنعناع الحمضية مع صلصة البلسميك" at bounding box center [730, 210] width 338 height 47
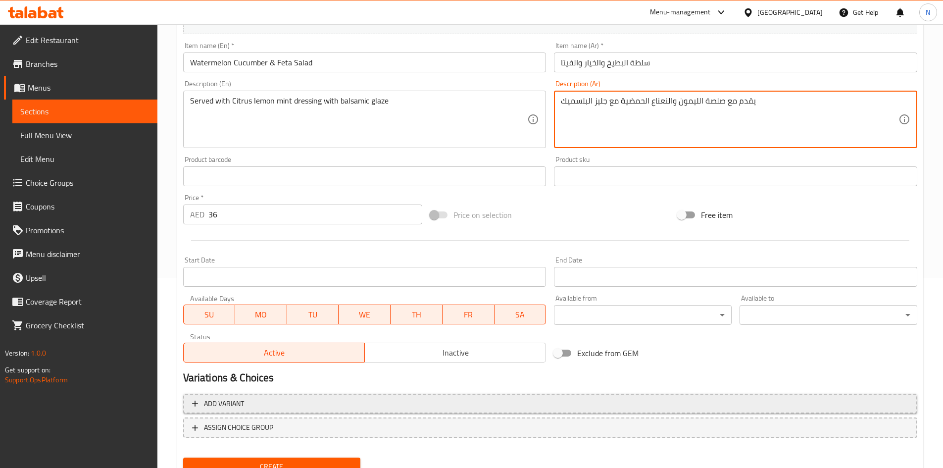
scroll to position [232, 0]
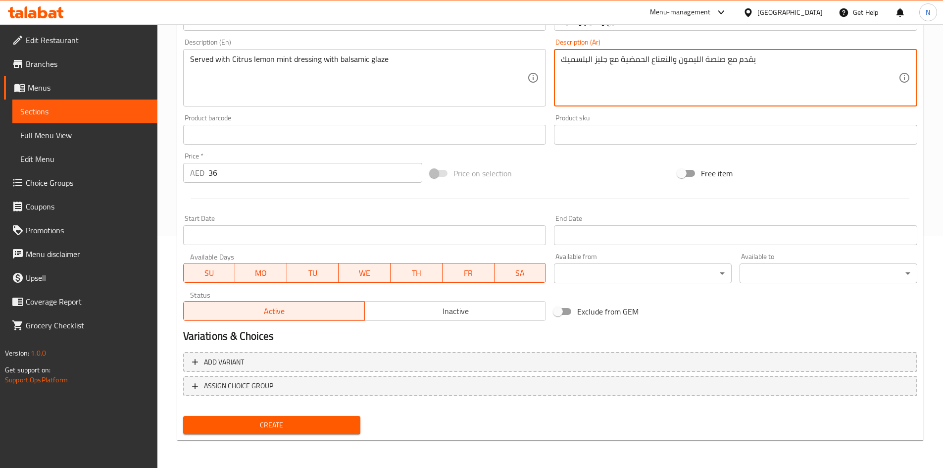
type textarea "يقدم مع صلصة الليمون والنعناع الحمضية مع جليز البلسميك"
click at [342, 424] on span "Create" at bounding box center [272, 425] width 162 height 12
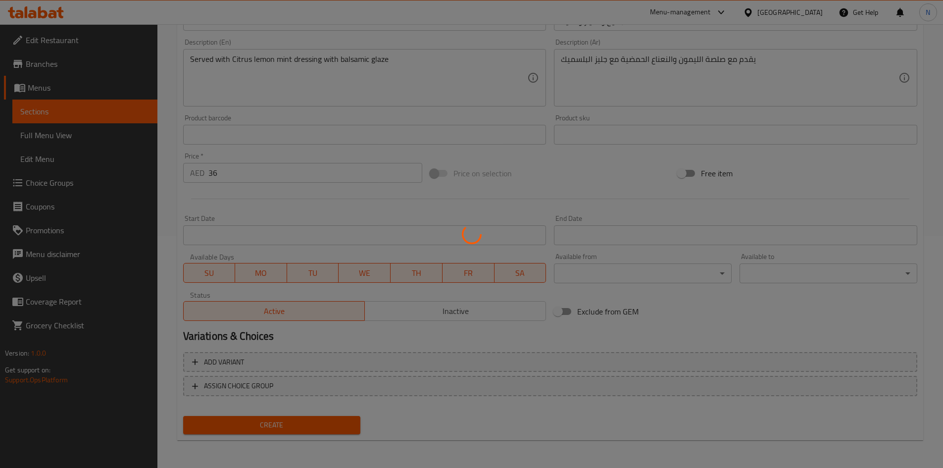
type input "0"
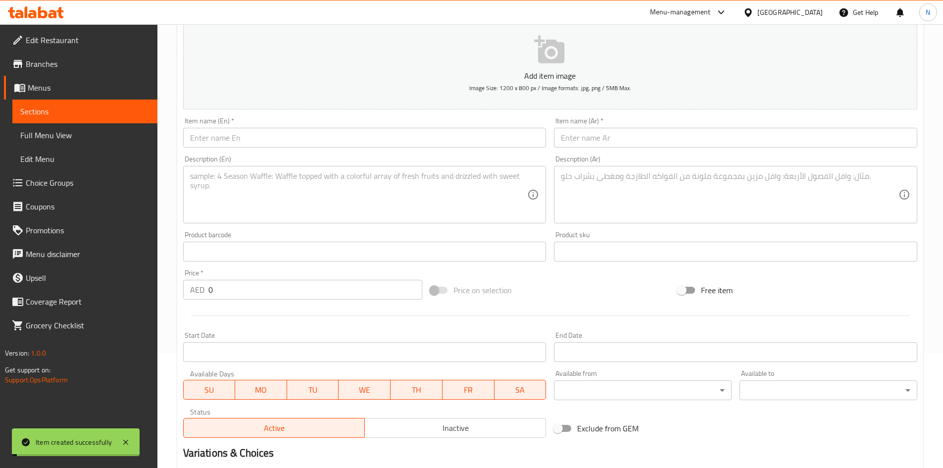
scroll to position [83, 0]
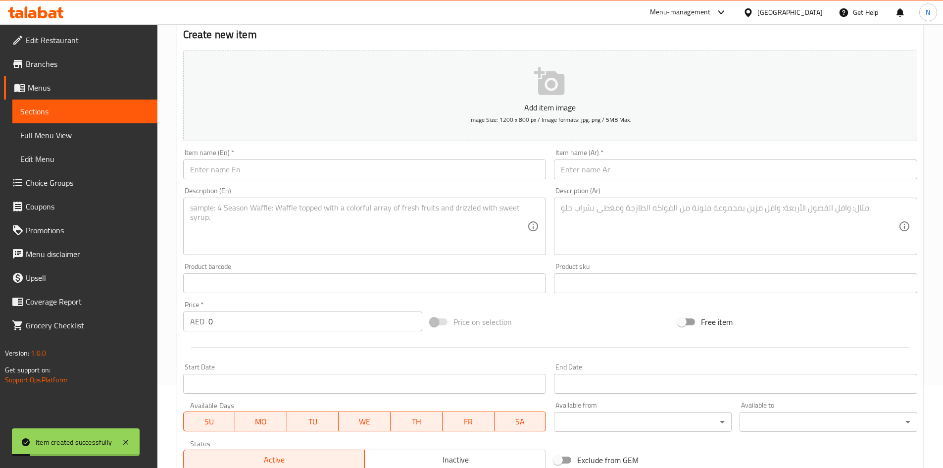
click at [137, 103] on link "Sections" at bounding box center [84, 112] width 145 height 24
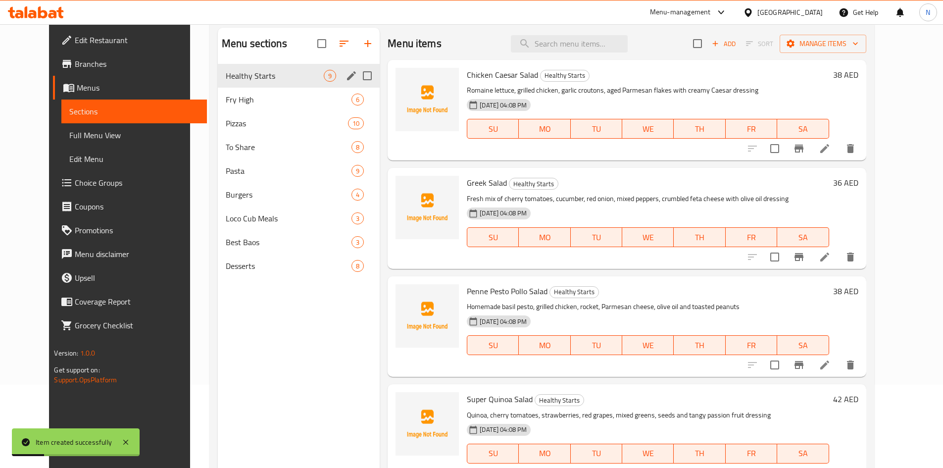
click at [259, 85] on div "Healthy Starts 9" at bounding box center [299, 76] width 162 height 24
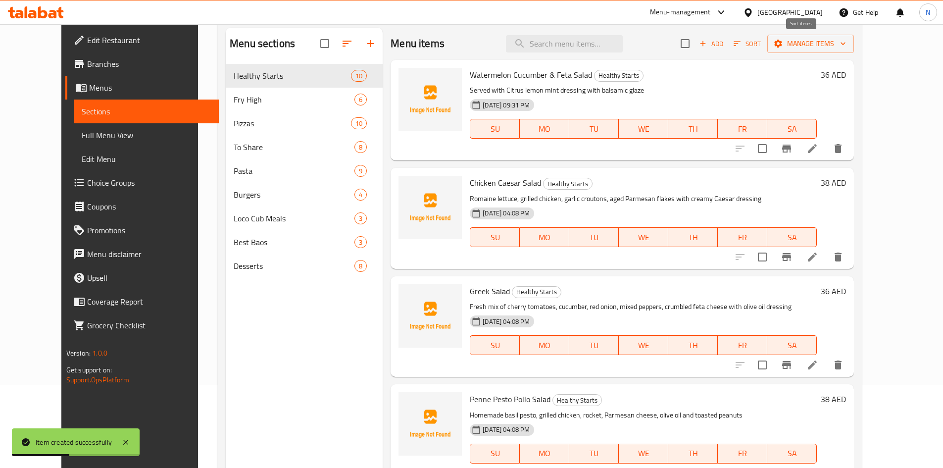
click at [761, 45] on span "Sort" at bounding box center [747, 43] width 27 height 11
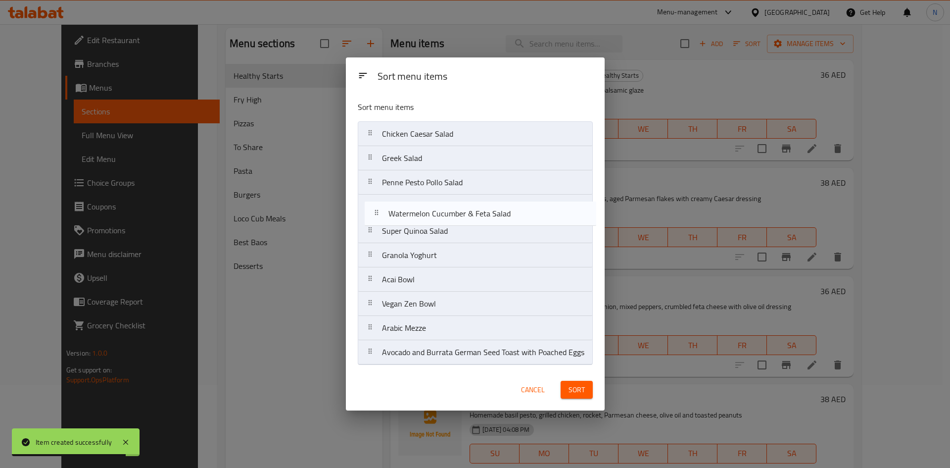
drag, startPoint x: 438, startPoint y: 141, endPoint x: 443, endPoint y: 231, distance: 90.2
click at [443, 231] on nav "Watermelon Cucumber & Feta Salad Chicken Caesar Salad Greek Salad Penne Pesto P…" at bounding box center [475, 243] width 235 height 244
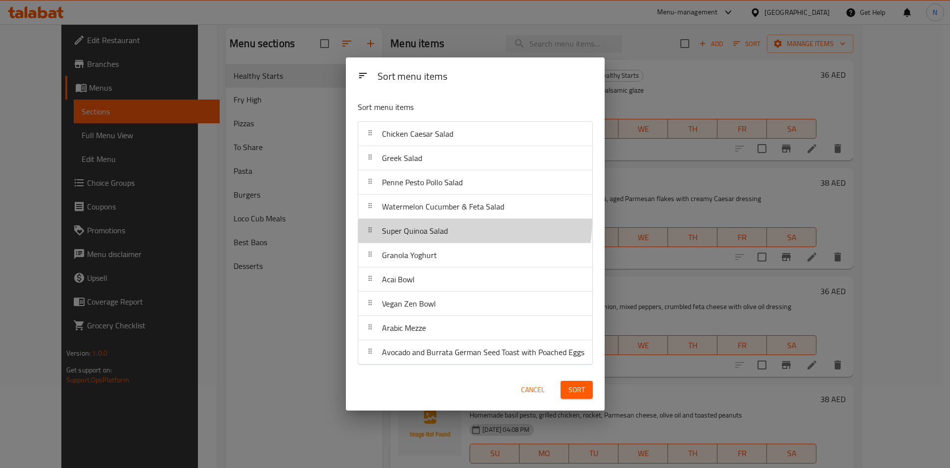
click at [440, 220] on div "Super Quinoa Salad" at bounding box center [415, 231] width 74 height 24
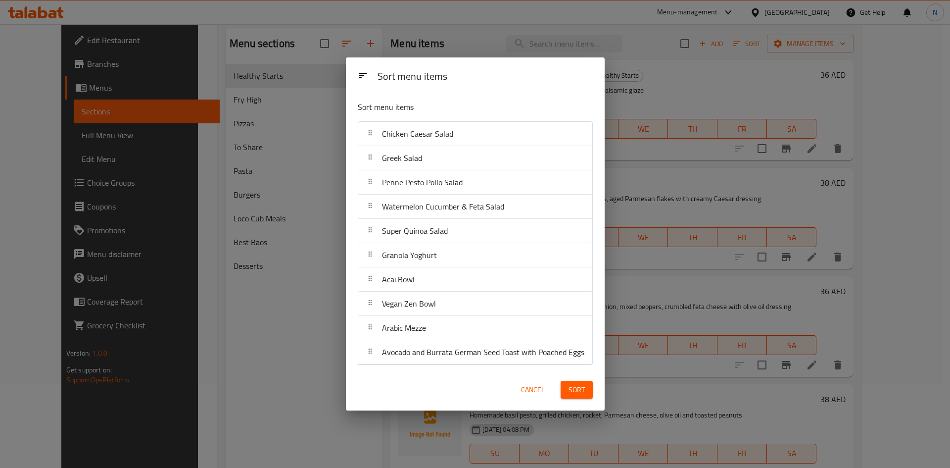
click at [565, 387] on button "Sort" at bounding box center [577, 390] width 32 height 18
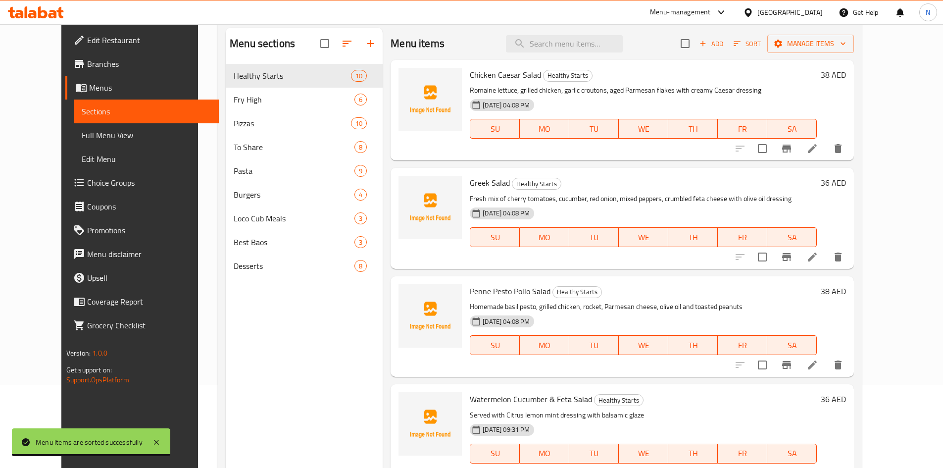
click at [450, 46] on div "Menu items Add Sort Manage items" at bounding box center [622, 44] width 463 height 32
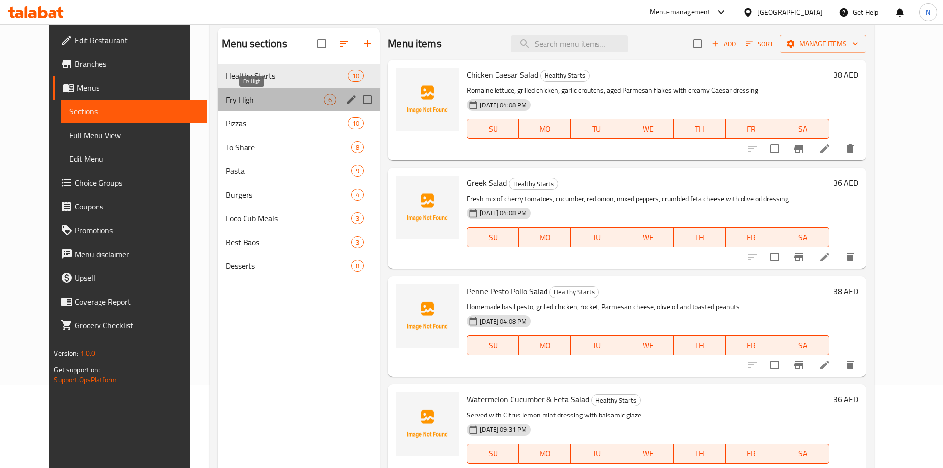
click at [226, 102] on span "Fry High" at bounding box center [275, 100] width 98 height 12
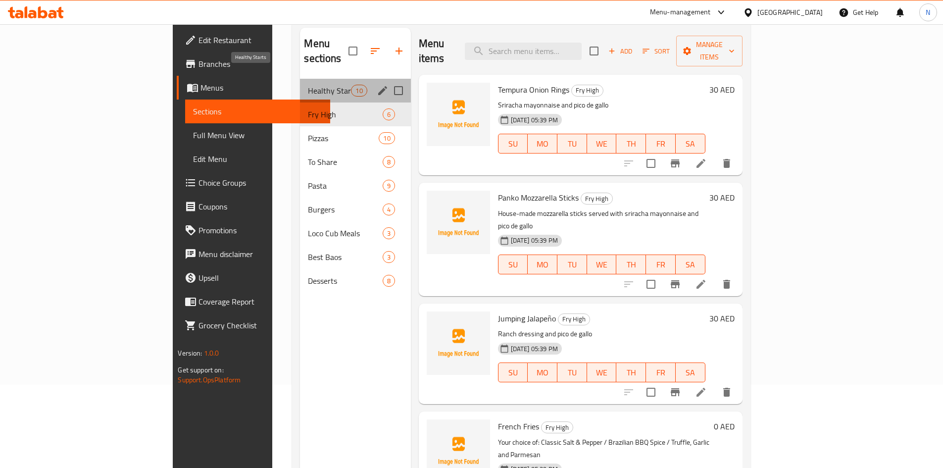
click at [308, 85] on span "Healthy Starts" at bounding box center [329, 91] width 43 height 12
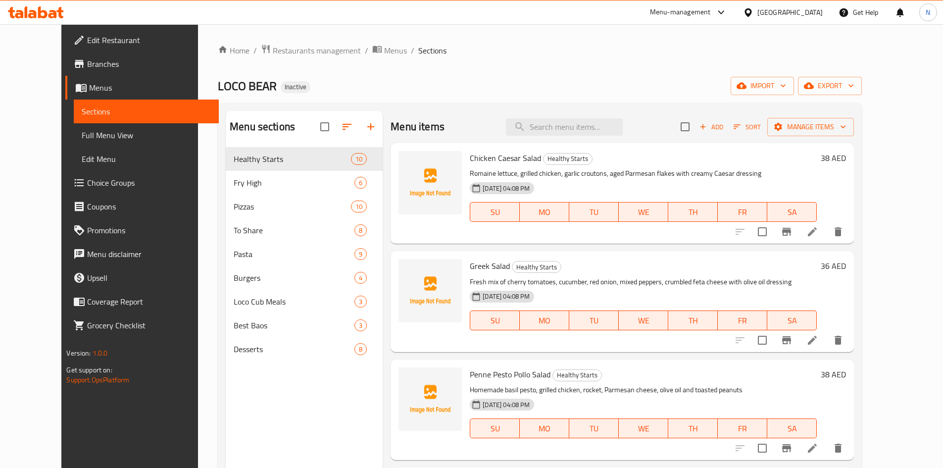
click at [563, 80] on div "LOCO BEAR Inactive import export" at bounding box center [540, 86] width 644 height 18
click at [518, 80] on div "LOCO BEAR Inactive import export" at bounding box center [540, 86] width 644 height 18
click at [854, 85] on span "export" at bounding box center [830, 86] width 48 height 12
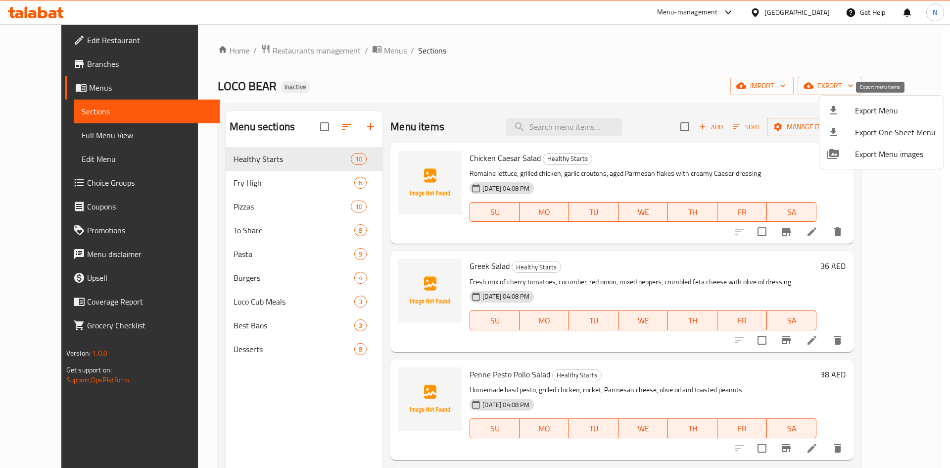
click at [875, 111] on span "Export Menu" at bounding box center [895, 110] width 81 height 12
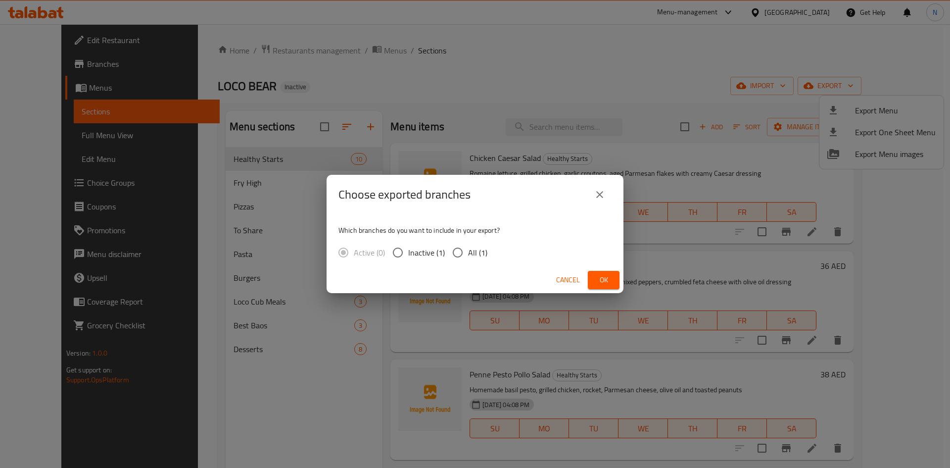
click at [481, 253] on span "All (1)" at bounding box center [477, 253] width 19 height 12
click at [468, 253] on input "All (1)" at bounding box center [458, 252] width 21 height 21
radio input "true"
click at [607, 289] on div "Cancel Ok" at bounding box center [475, 280] width 297 height 26
click at [600, 274] on span "Ok" at bounding box center [604, 280] width 16 height 12
